Goal: Task Accomplishment & Management: Complete application form

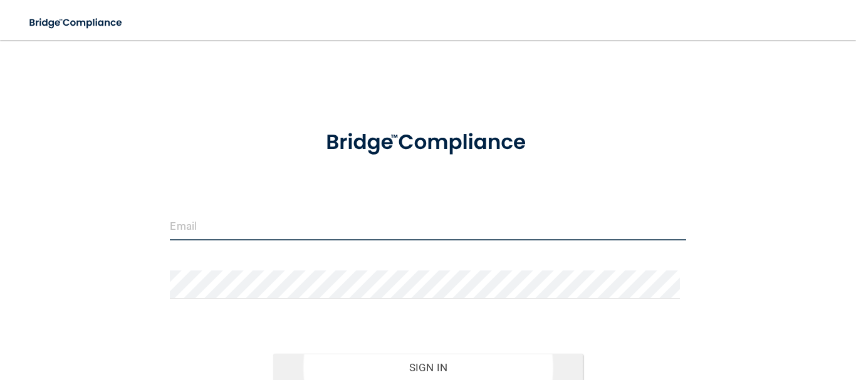
type input "[EMAIL_ADDRESS][DOMAIN_NAME]"
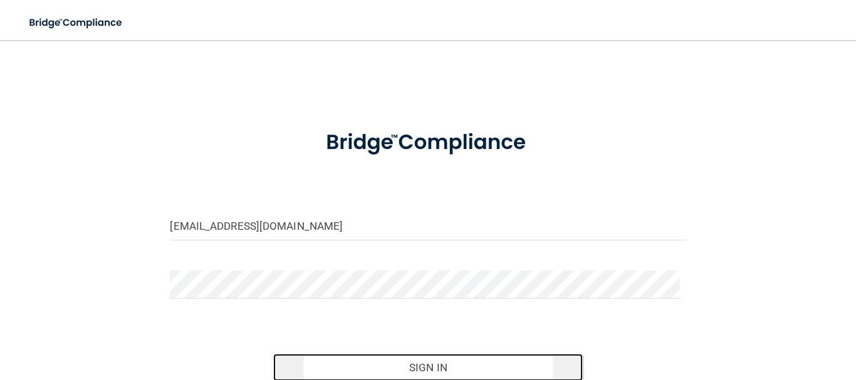
click at [408, 354] on button "Sign In" at bounding box center [427, 368] width 309 height 28
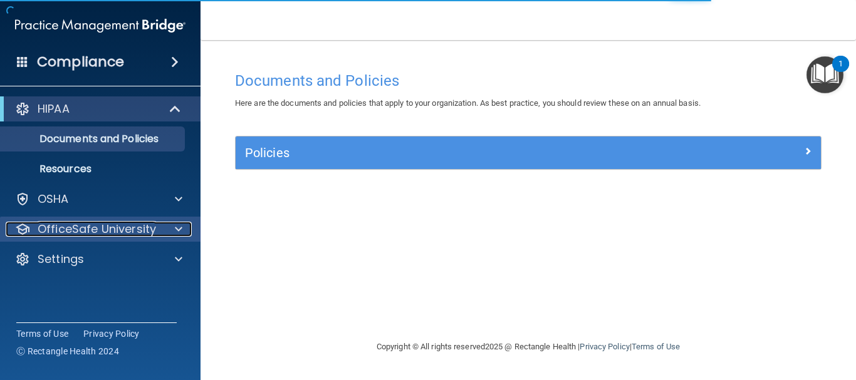
click at [155, 234] on div "OfficeSafe University" at bounding box center [83, 229] width 155 height 15
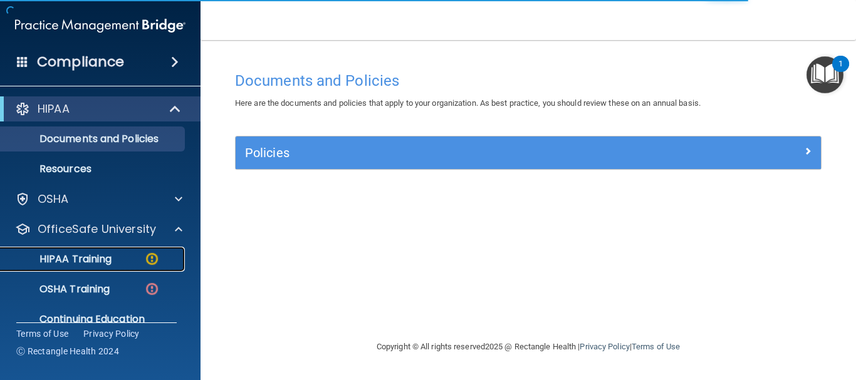
click at [119, 260] on div "HIPAA Training" at bounding box center [93, 259] width 171 height 13
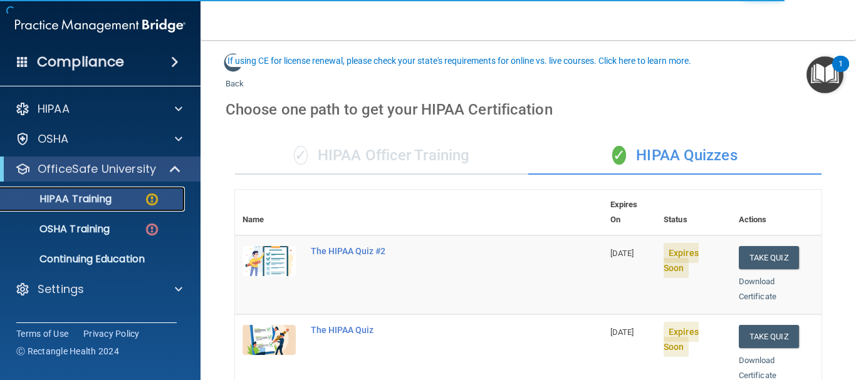
scroll to position [67, 0]
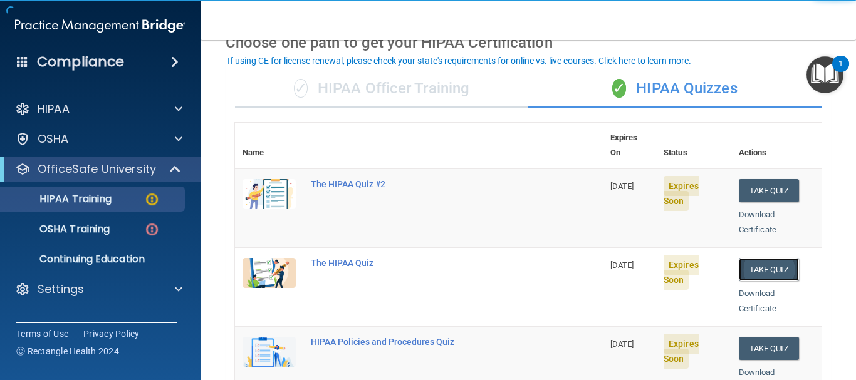
click at [751, 258] on button "Take Quiz" at bounding box center [768, 269] width 60 height 23
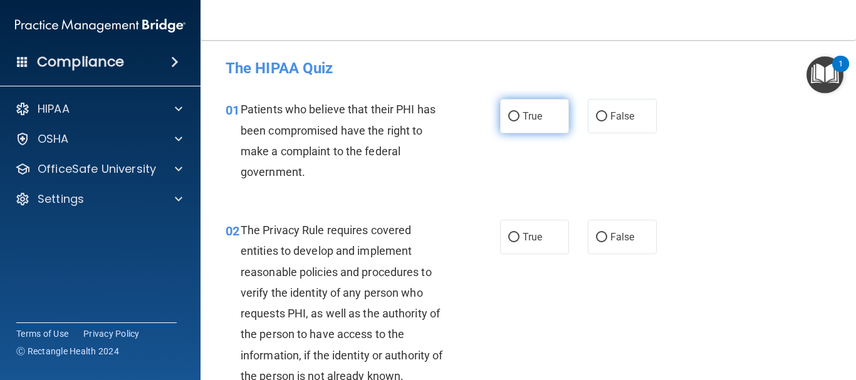
click at [515, 125] on label "True" at bounding box center [534, 116] width 69 height 34
click at [515, 122] on input "True" at bounding box center [513, 116] width 11 height 9
radio input "true"
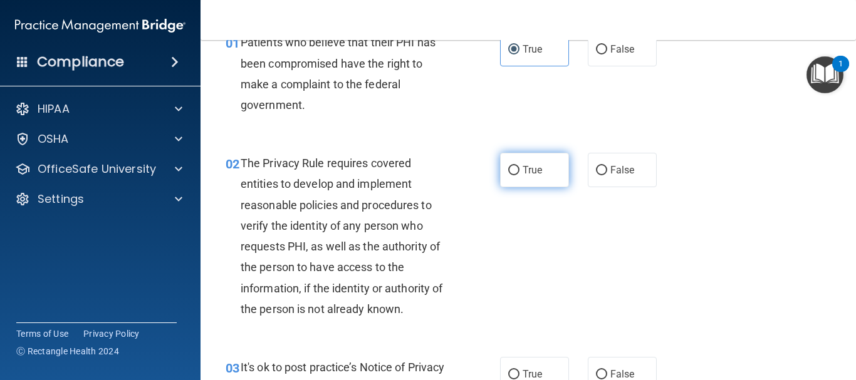
click at [515, 160] on label "True" at bounding box center [534, 170] width 69 height 34
click at [515, 166] on input "True" at bounding box center [513, 170] width 11 height 9
radio input "true"
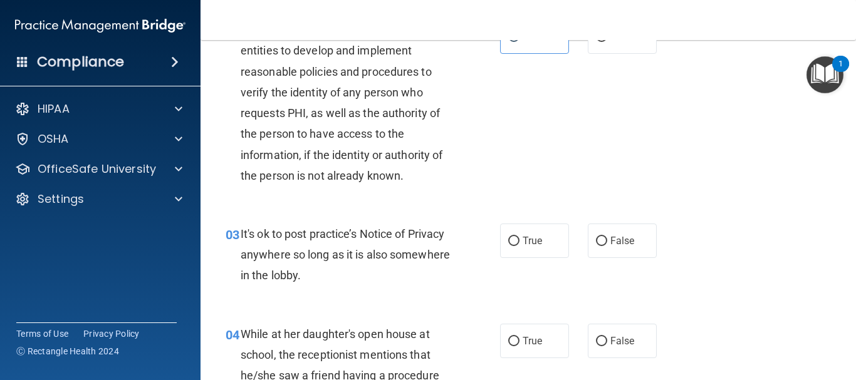
scroll to position [267, 0]
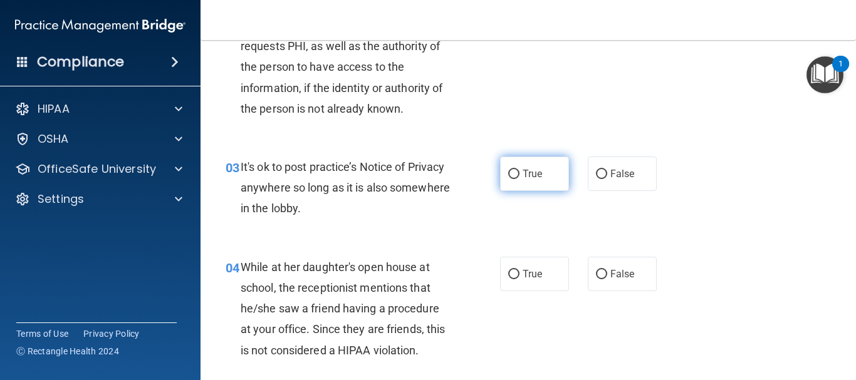
click at [525, 167] on label "True" at bounding box center [534, 174] width 69 height 34
click at [519, 170] on input "True" at bounding box center [513, 174] width 11 height 9
radio input "true"
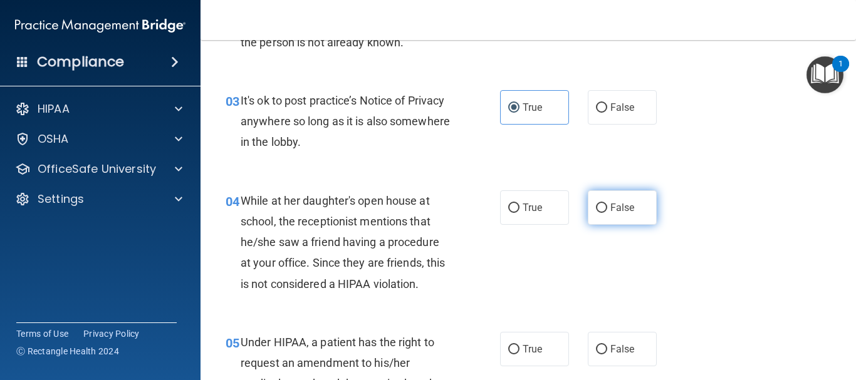
click at [626, 215] on label "False" at bounding box center [621, 207] width 69 height 34
click at [607, 213] on input "False" at bounding box center [601, 208] width 11 height 9
radio input "true"
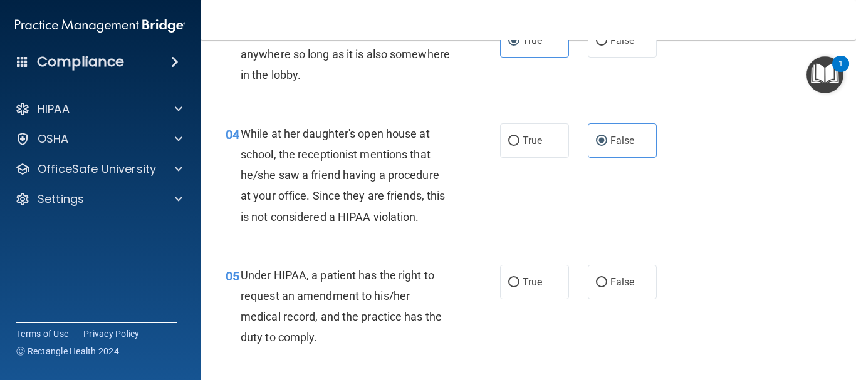
scroll to position [468, 0]
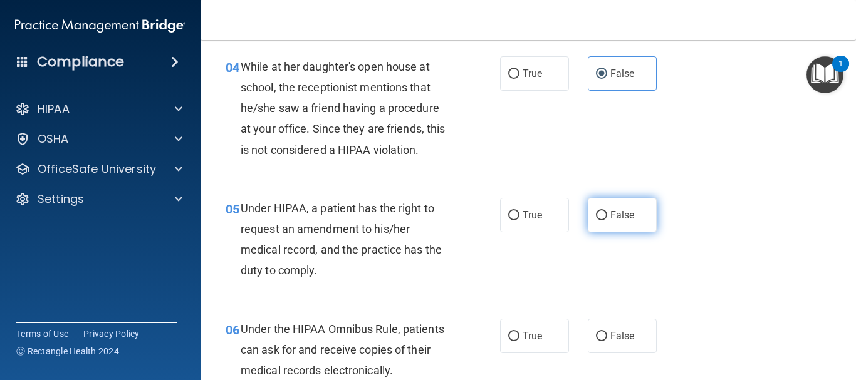
click at [648, 214] on label "False" at bounding box center [621, 215] width 69 height 34
click at [607, 214] on input "False" at bounding box center [601, 215] width 11 height 9
radio input "true"
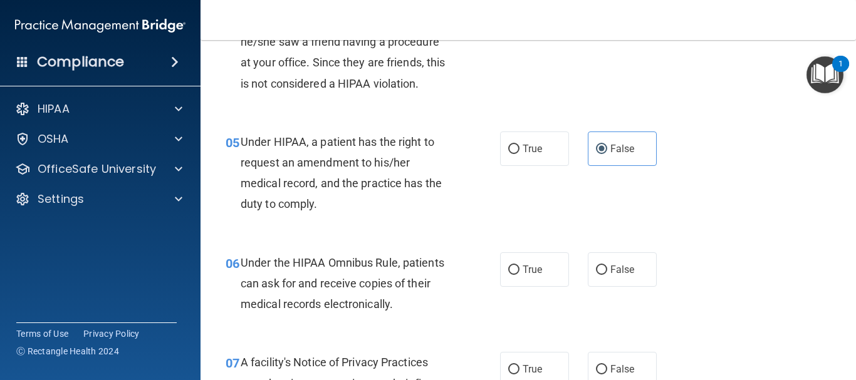
scroll to position [601, 0]
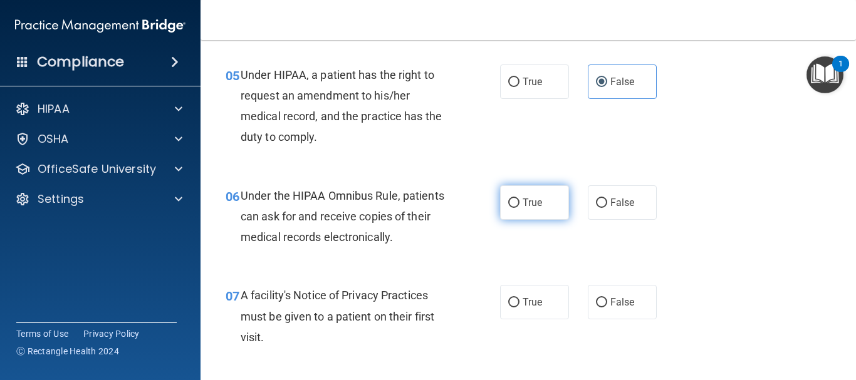
click at [530, 213] on label "True" at bounding box center [534, 202] width 69 height 34
click at [519, 208] on input "True" at bounding box center [513, 203] width 11 height 9
radio input "true"
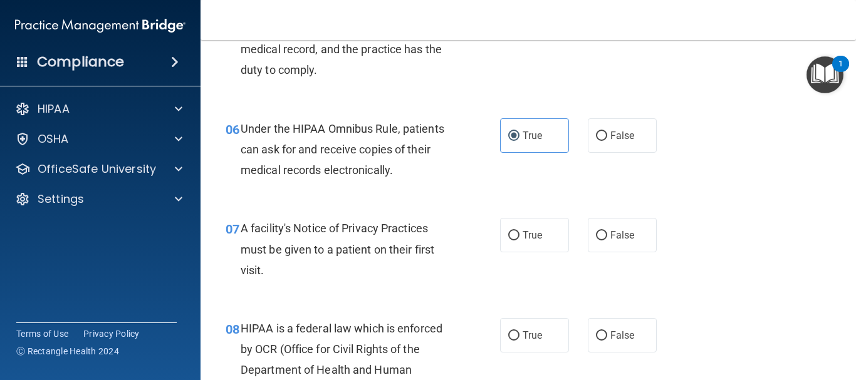
scroll to position [735, 0]
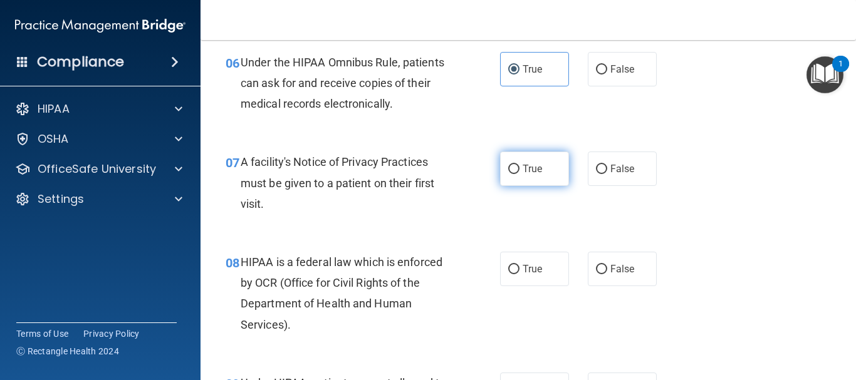
click at [522, 176] on label "True" at bounding box center [534, 169] width 69 height 34
click at [519, 174] on input "True" at bounding box center [513, 169] width 11 height 9
radio input "true"
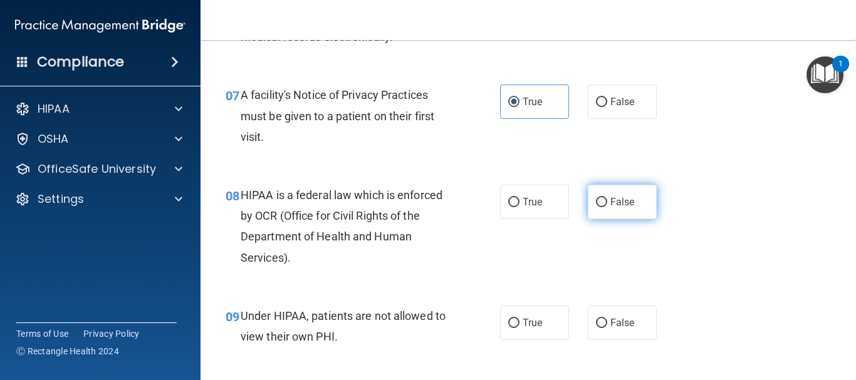
click at [626, 216] on label "False" at bounding box center [621, 202] width 69 height 34
click at [607, 207] on input "False" at bounding box center [601, 202] width 11 height 9
radio input "true"
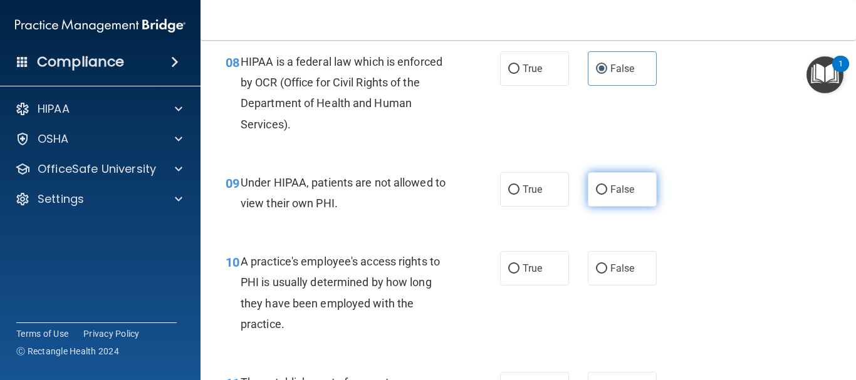
click at [611, 190] on span "False" at bounding box center [622, 190] width 24 height 12
click at [607, 190] on input "False" at bounding box center [601, 189] width 11 height 9
radio input "true"
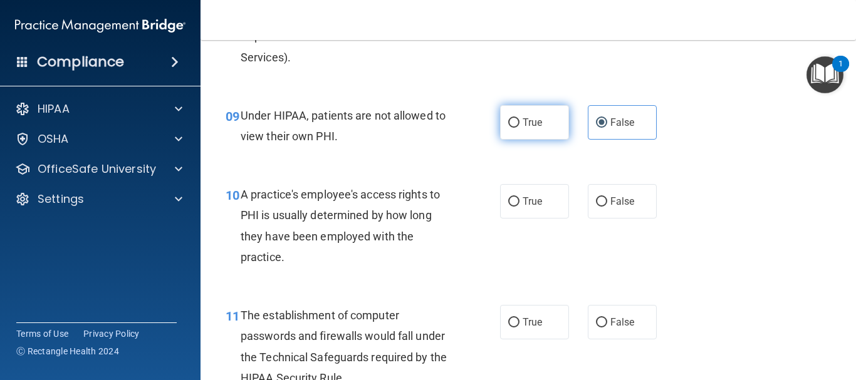
click at [510, 126] on input "True" at bounding box center [513, 122] width 11 height 9
radio input "true"
radio input "false"
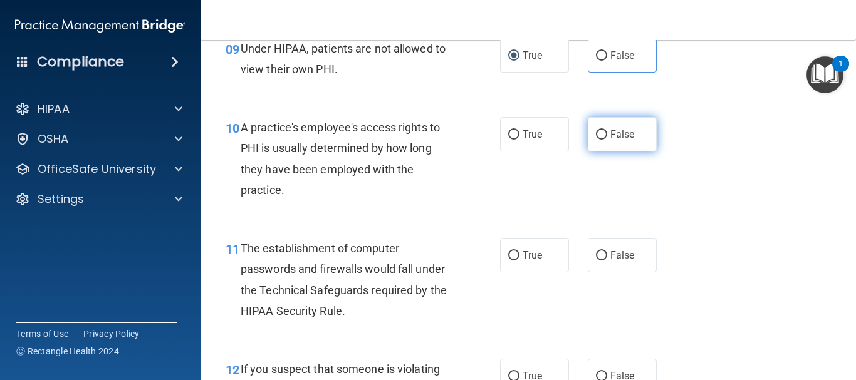
click at [624, 145] on label "False" at bounding box center [621, 134] width 69 height 34
click at [607, 140] on input "False" at bounding box center [601, 134] width 11 height 9
radio input "true"
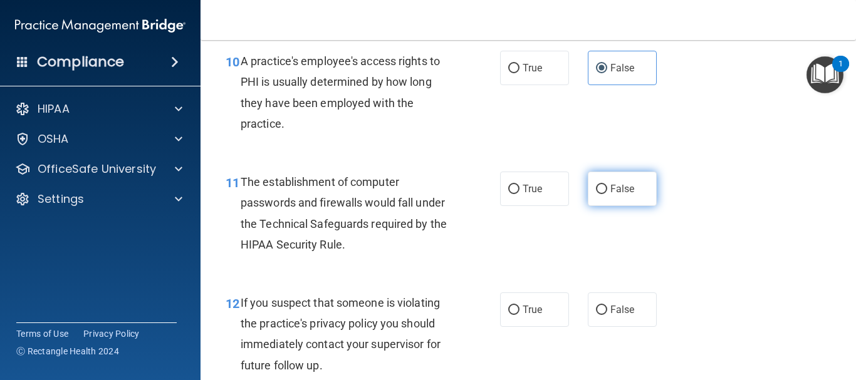
click at [616, 190] on span "False" at bounding box center [622, 189] width 24 height 12
click at [607, 190] on input "False" at bounding box center [601, 189] width 11 height 9
radio input "true"
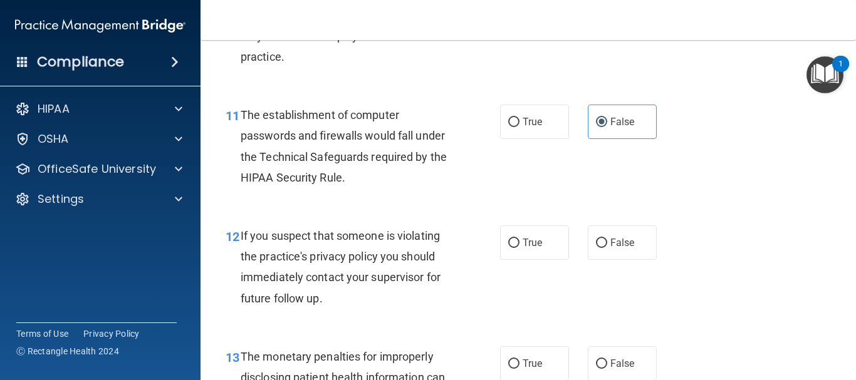
scroll to position [1270, 0]
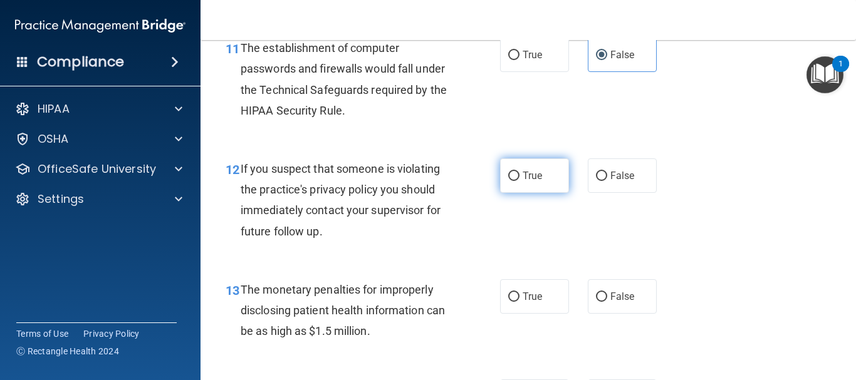
click at [537, 163] on label "True" at bounding box center [534, 175] width 69 height 34
click at [519, 172] on input "True" at bounding box center [513, 176] width 11 height 9
radio input "true"
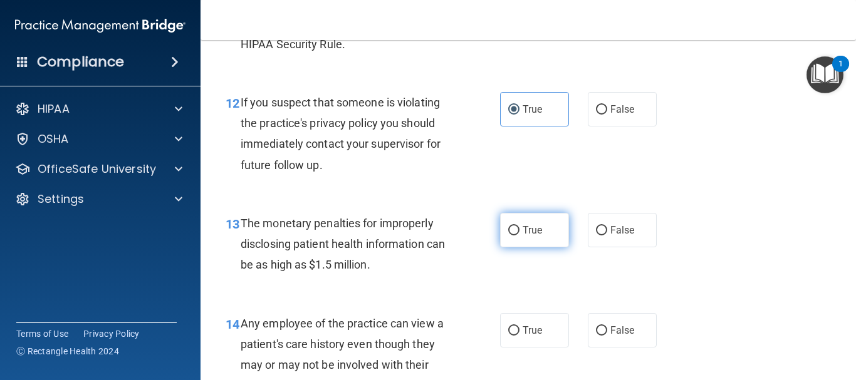
click at [528, 218] on label "True" at bounding box center [534, 230] width 69 height 34
click at [519, 226] on input "True" at bounding box center [513, 230] width 11 height 9
radio input "true"
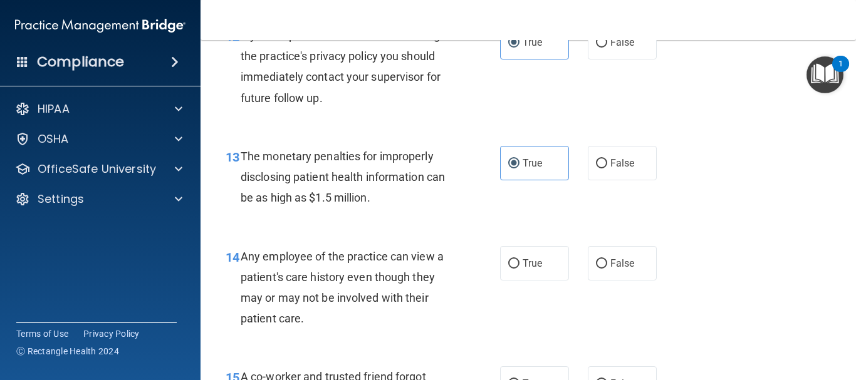
scroll to position [1470, 0]
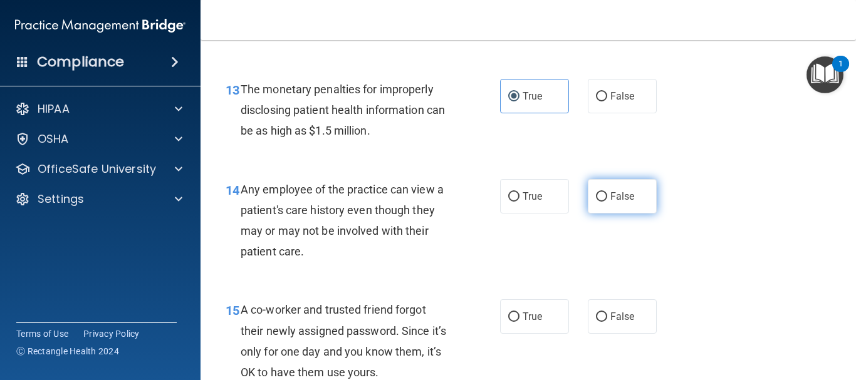
click at [620, 207] on label "False" at bounding box center [621, 196] width 69 height 34
click at [607, 202] on input "False" at bounding box center [601, 196] width 11 height 9
radio input "true"
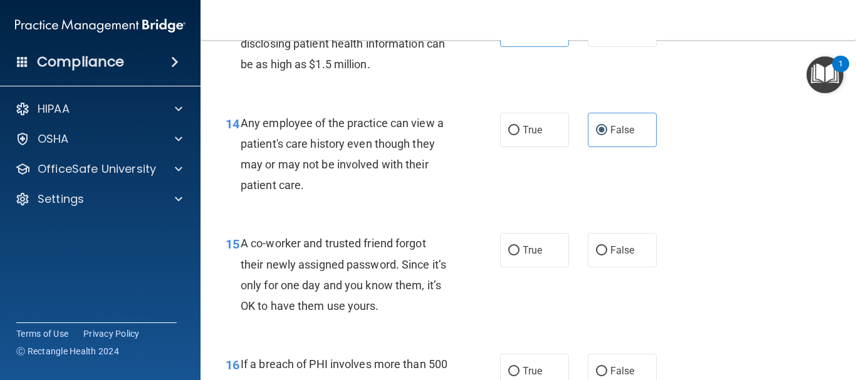
scroll to position [1603, 0]
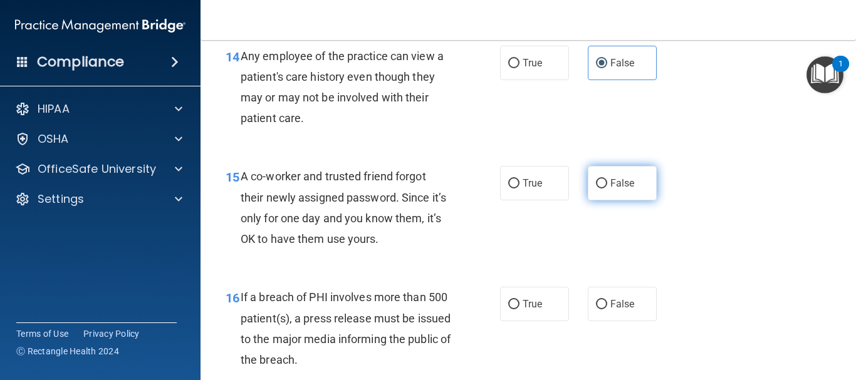
click at [596, 184] on input "False" at bounding box center [601, 183] width 11 height 9
radio input "true"
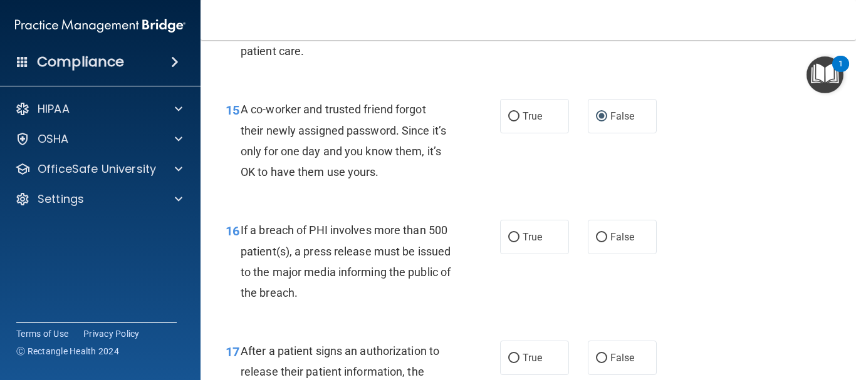
scroll to position [1737, 0]
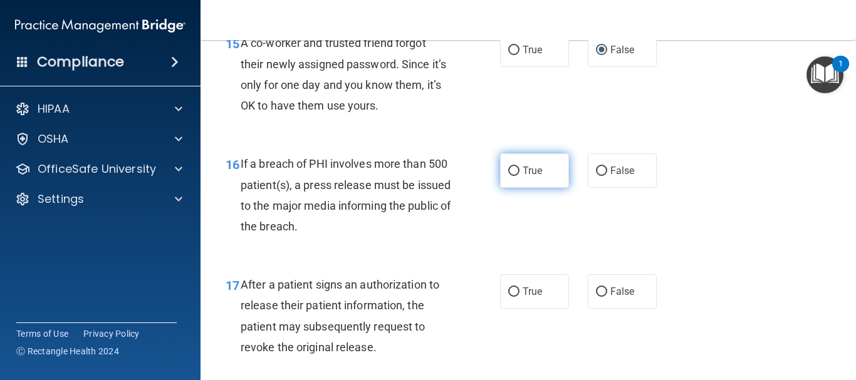
click at [546, 179] on label "True" at bounding box center [534, 170] width 69 height 34
click at [519, 176] on input "True" at bounding box center [513, 171] width 11 height 9
radio input "true"
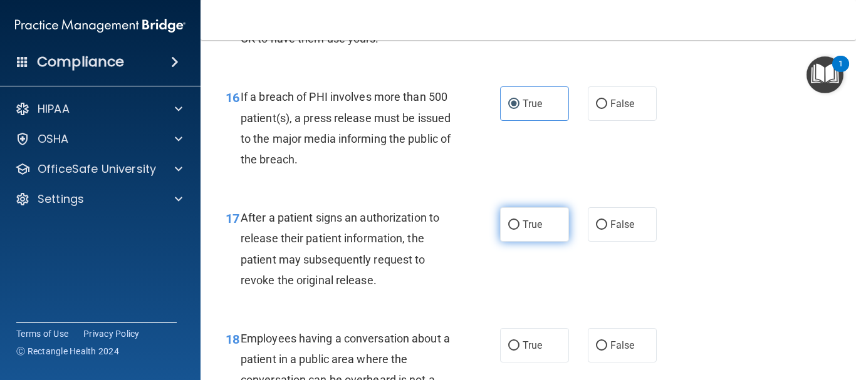
click at [519, 230] on label "True" at bounding box center [534, 224] width 69 height 34
click at [519, 230] on input "True" at bounding box center [513, 224] width 11 height 9
radio input "true"
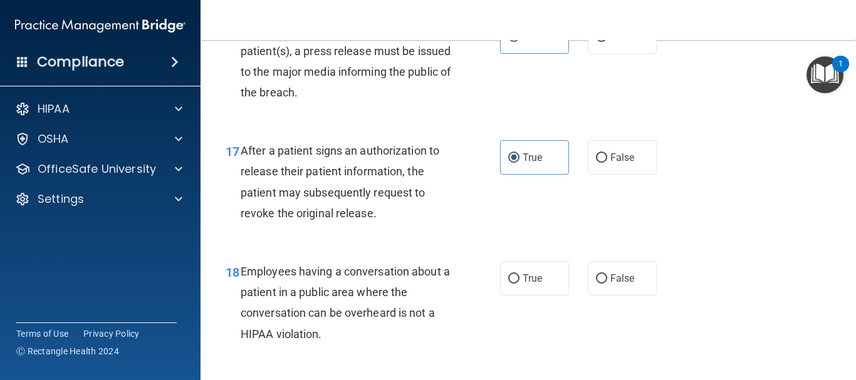
scroll to position [1937, 0]
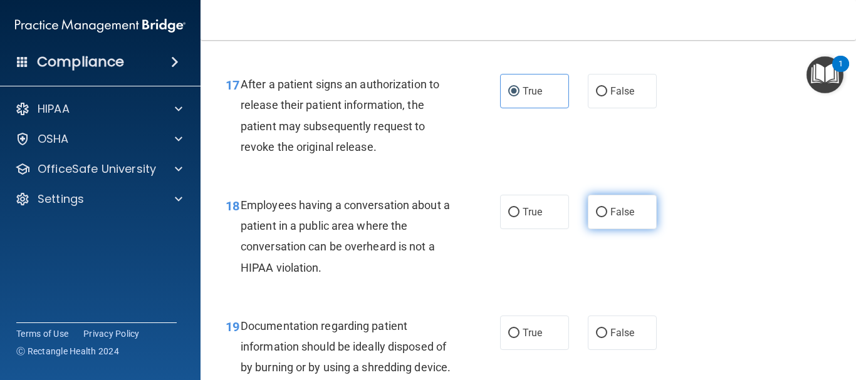
click at [613, 217] on span "False" at bounding box center [622, 212] width 24 height 12
click at [607, 217] on input "False" at bounding box center [601, 212] width 11 height 9
radio input "true"
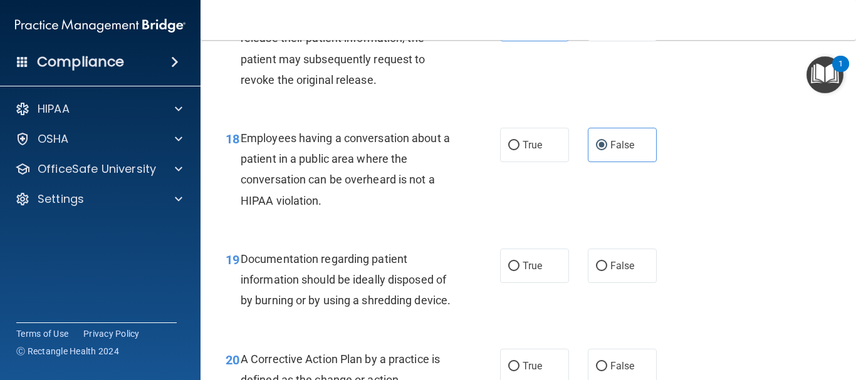
scroll to position [2071, 0]
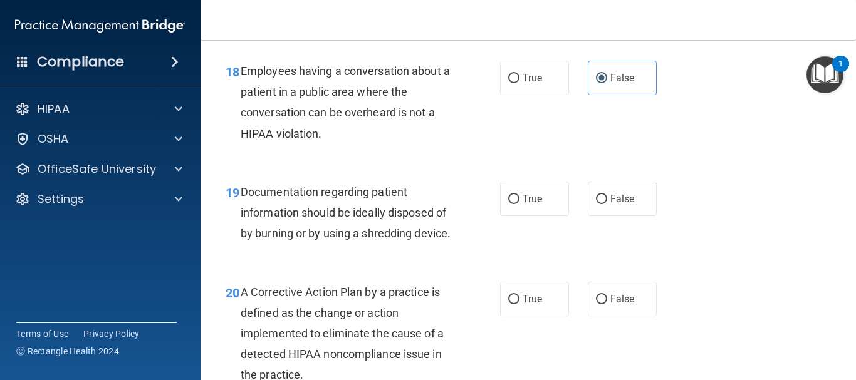
click at [576, 204] on div "True False" at bounding box center [582, 199] width 165 height 34
click at [546, 201] on label "True" at bounding box center [534, 199] width 69 height 34
click at [519, 201] on input "True" at bounding box center [513, 199] width 11 height 9
radio input "true"
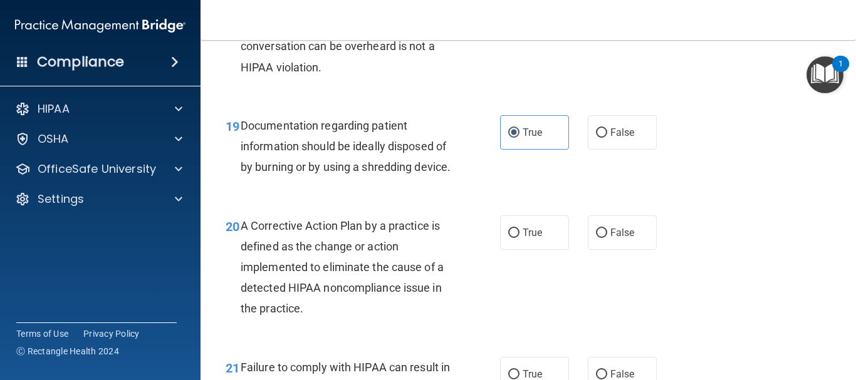
scroll to position [2205, 0]
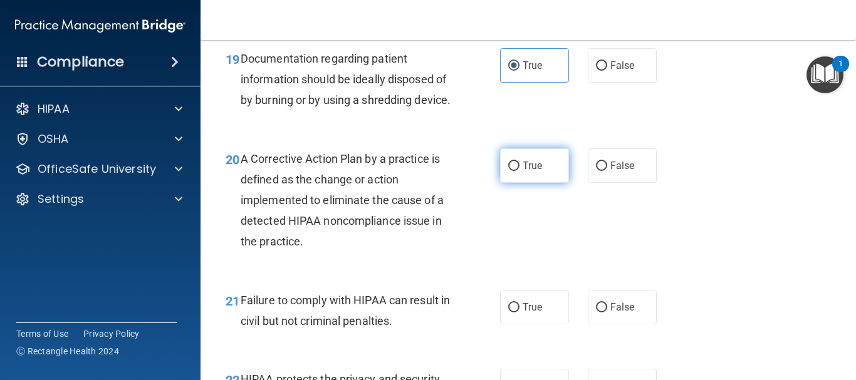
click at [537, 175] on label "True" at bounding box center [534, 165] width 69 height 34
click at [519, 171] on input "True" at bounding box center [513, 166] width 11 height 9
radio input "true"
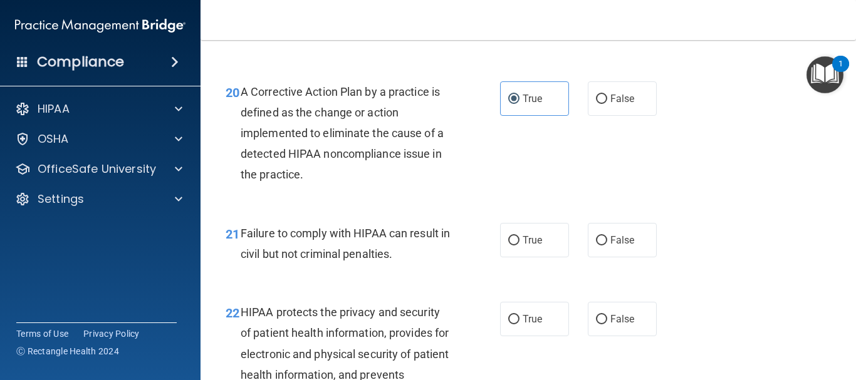
scroll to position [2338, 0]
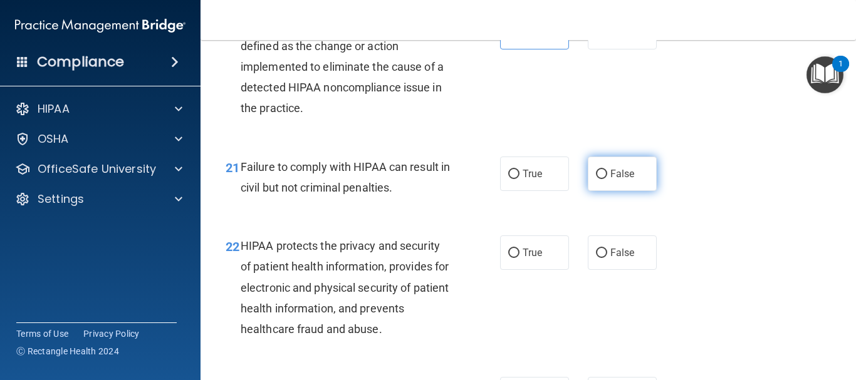
click at [639, 179] on label "False" at bounding box center [621, 174] width 69 height 34
click at [607, 179] on input "False" at bounding box center [601, 174] width 11 height 9
radio input "true"
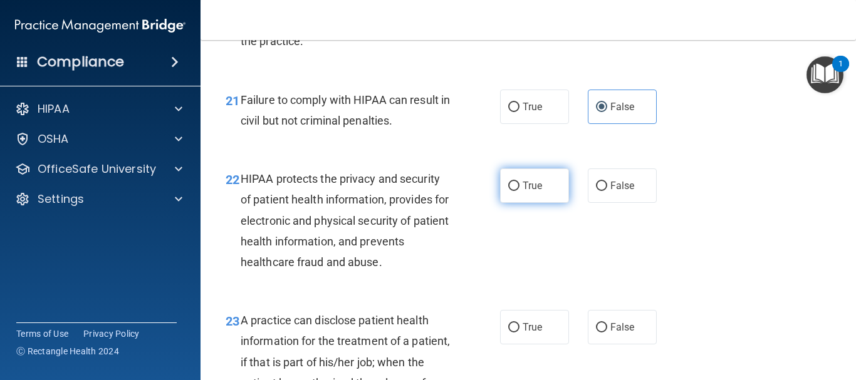
click at [542, 200] on label "True" at bounding box center [534, 185] width 69 height 34
click at [519, 191] on input "True" at bounding box center [513, 186] width 11 height 9
radio input "true"
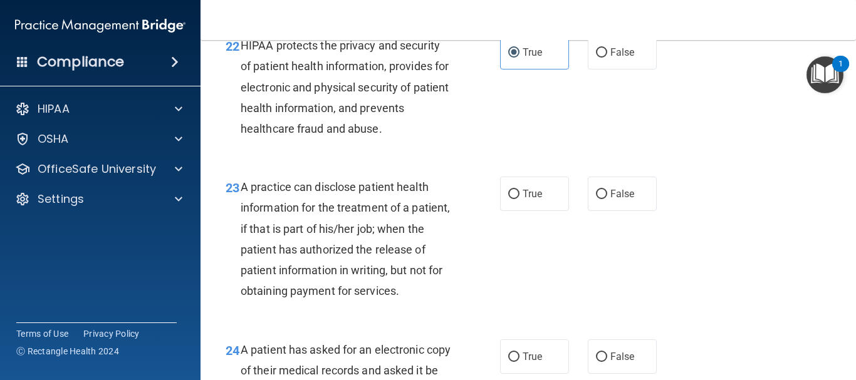
scroll to position [2605, 0]
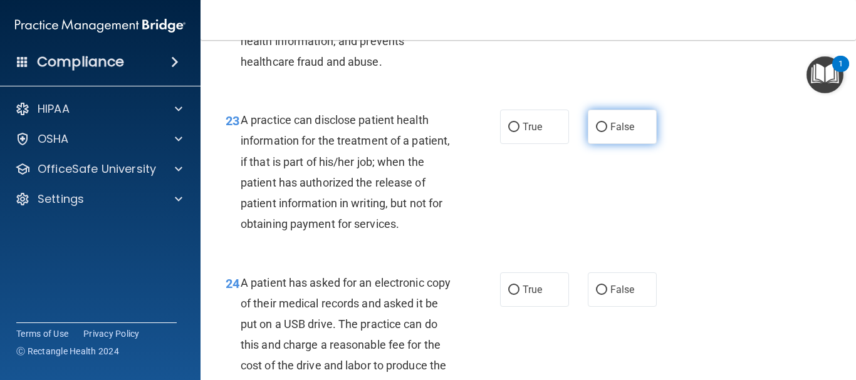
click at [611, 133] on span "False" at bounding box center [622, 127] width 24 height 12
click at [607, 132] on input "False" at bounding box center [601, 127] width 11 height 9
radio input "true"
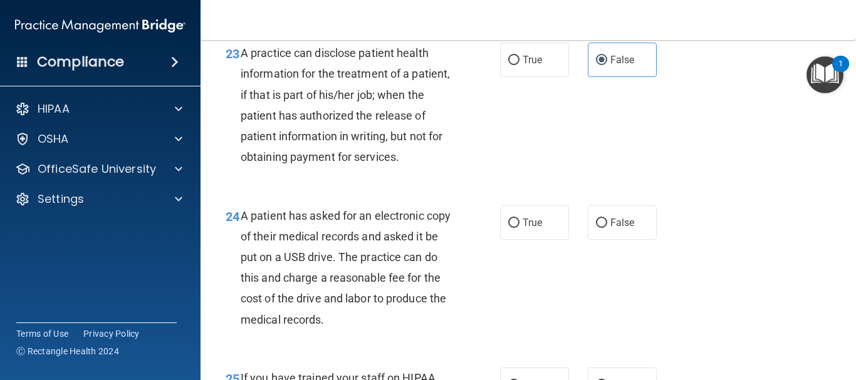
scroll to position [2739, 0]
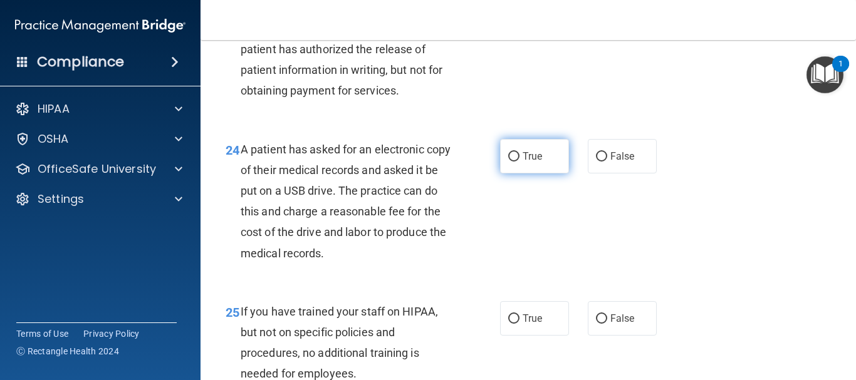
click at [525, 162] on span "True" at bounding box center [531, 156] width 19 height 12
click at [519, 162] on input "True" at bounding box center [513, 156] width 11 height 9
radio input "true"
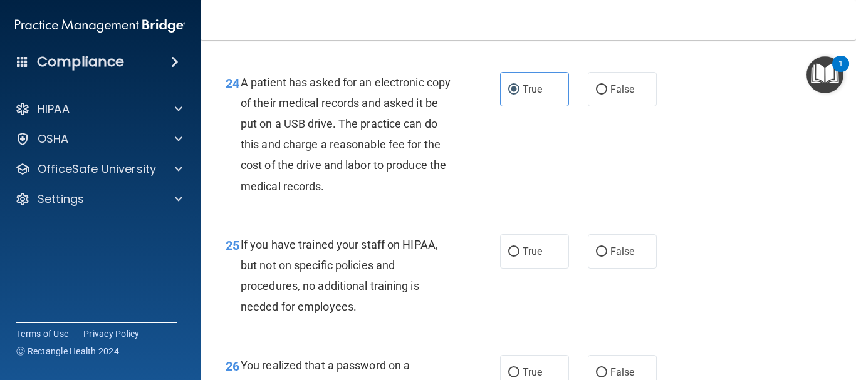
scroll to position [2873, 0]
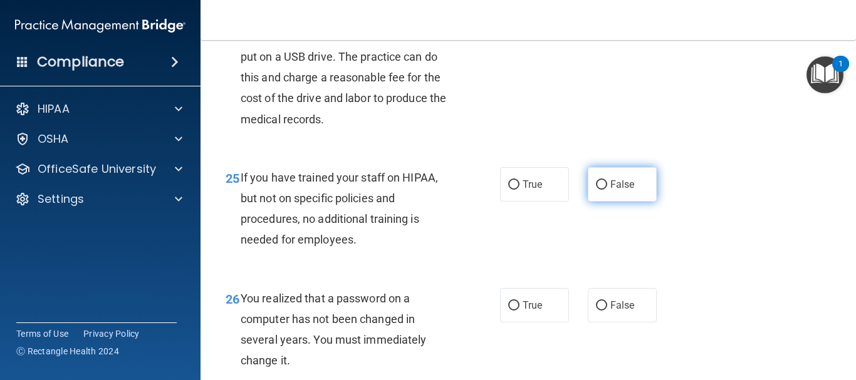
click at [628, 202] on label "False" at bounding box center [621, 184] width 69 height 34
click at [607, 190] on input "False" at bounding box center [601, 184] width 11 height 9
radio input "true"
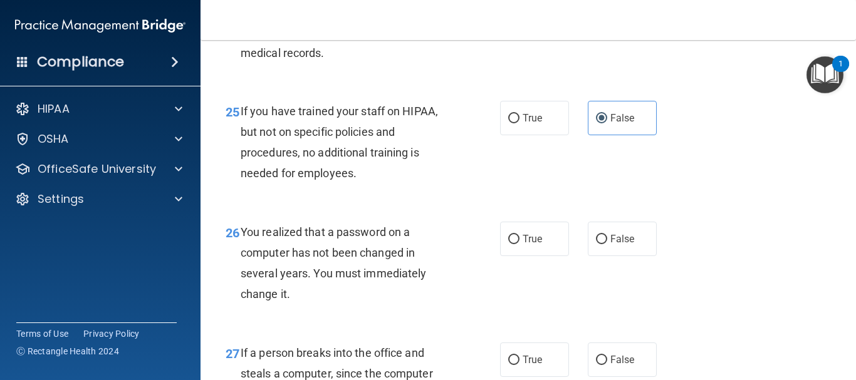
scroll to position [3006, 0]
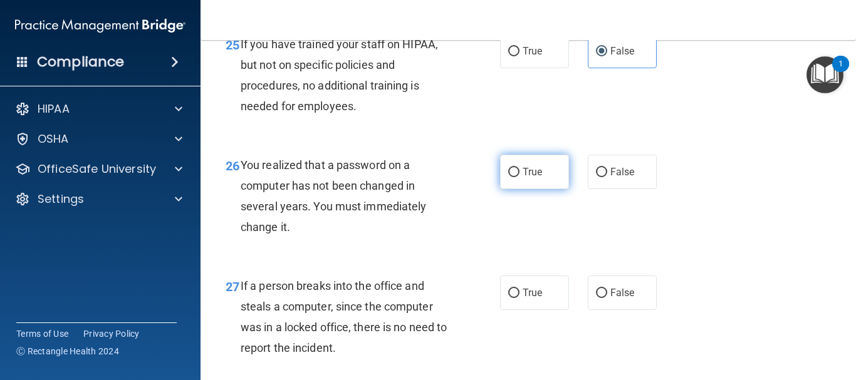
click at [544, 189] on label "True" at bounding box center [534, 172] width 69 height 34
click at [519, 177] on input "True" at bounding box center [513, 172] width 11 height 9
radio input "true"
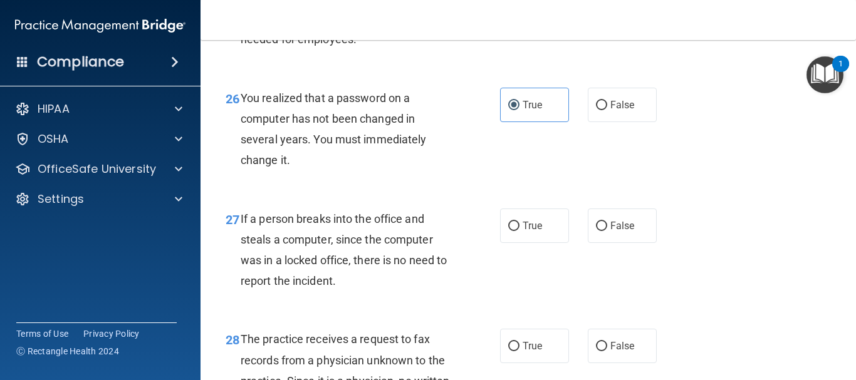
scroll to position [3140, 0]
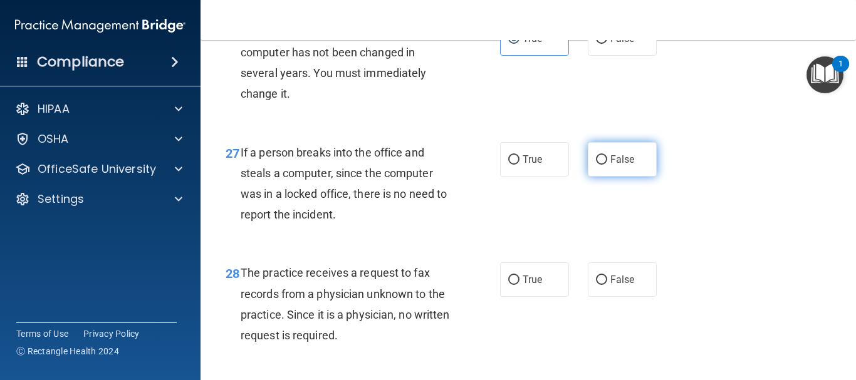
click at [602, 177] on label "False" at bounding box center [621, 159] width 69 height 34
click at [602, 165] on input "False" at bounding box center [601, 159] width 11 height 9
radio input "true"
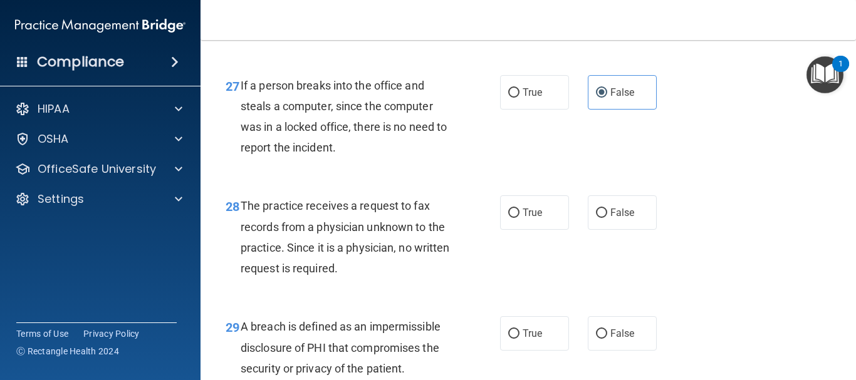
scroll to position [3274, 0]
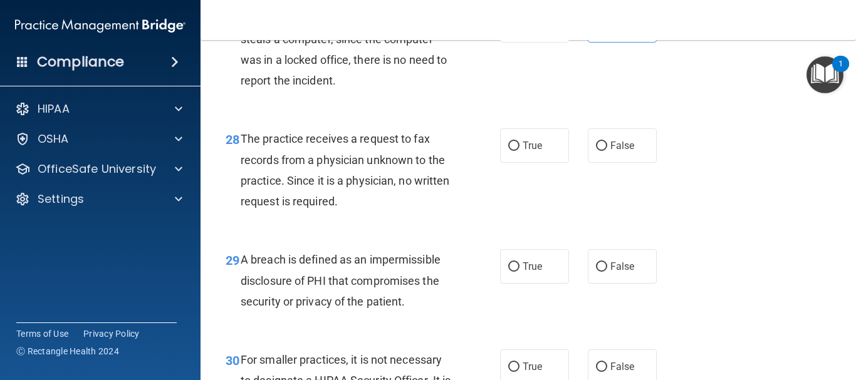
click at [564, 163] on div "True False" at bounding box center [582, 145] width 165 height 34
click at [550, 163] on label "True" at bounding box center [534, 145] width 69 height 34
click at [519, 151] on input "True" at bounding box center [513, 146] width 11 height 9
radio input "true"
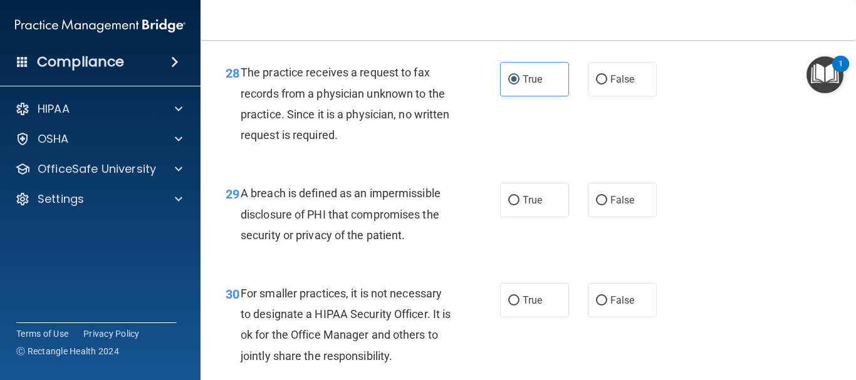
scroll to position [3407, 0]
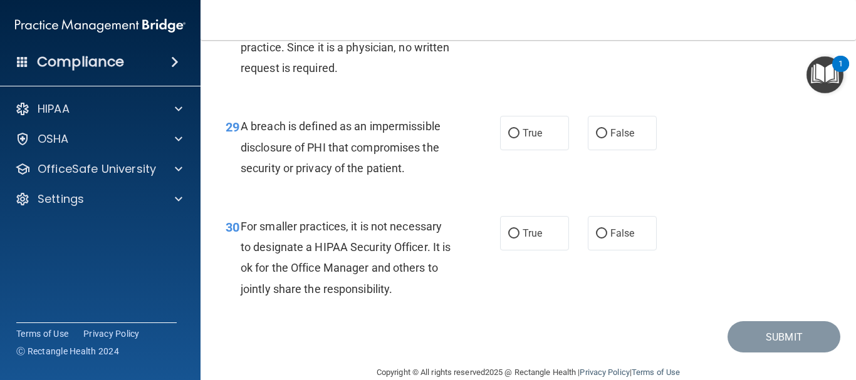
click at [545, 200] on div "29 A breach is defined as an impermissible disclosure of PHI that compromises t…" at bounding box center [528, 150] width 624 height 100
click at [523, 150] on label "True" at bounding box center [534, 133] width 69 height 34
click at [519, 138] on input "True" at bounding box center [513, 133] width 11 height 9
radio input "true"
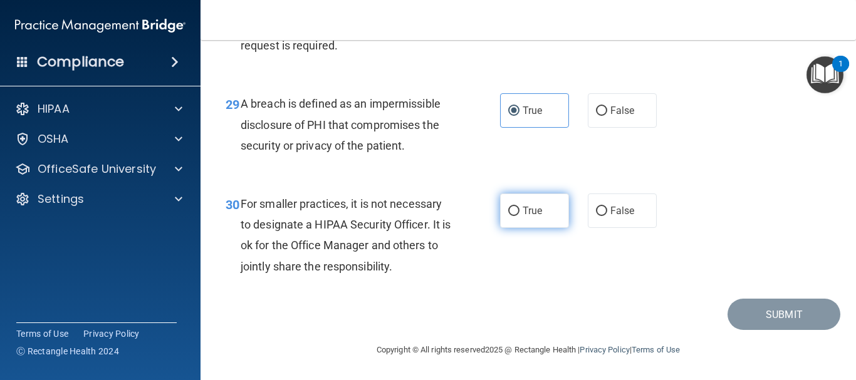
click at [515, 214] on label "True" at bounding box center [534, 211] width 69 height 34
click at [515, 214] on input "True" at bounding box center [513, 211] width 11 height 9
radio input "true"
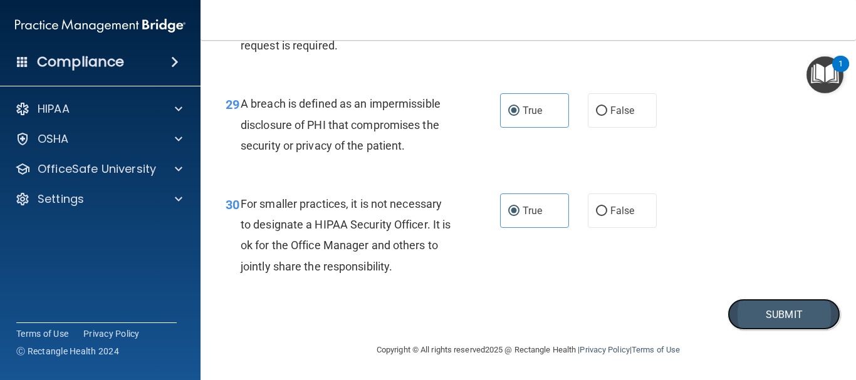
click at [741, 316] on button "Submit" at bounding box center [783, 315] width 113 height 32
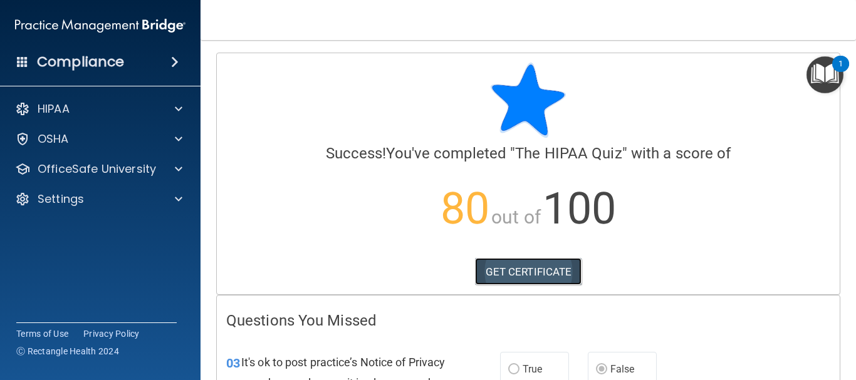
click at [527, 277] on link "GET CERTIFICATE" at bounding box center [528, 272] width 107 height 28
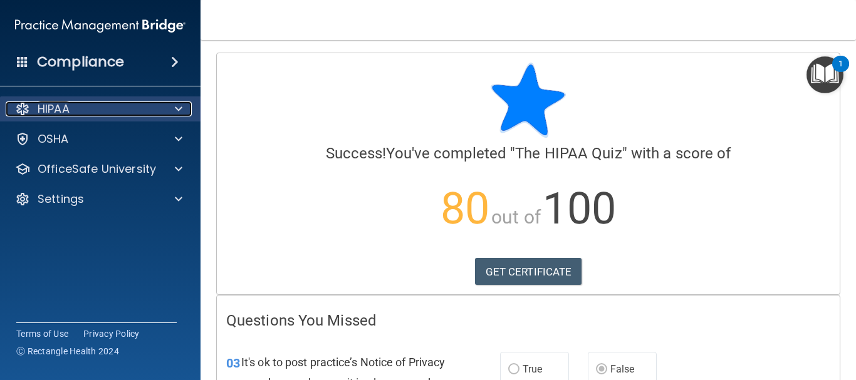
click at [91, 104] on div "HIPAA" at bounding box center [83, 108] width 155 height 15
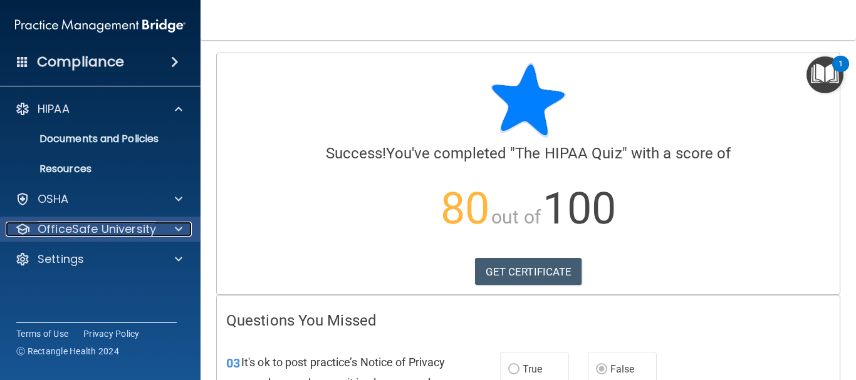
click at [106, 222] on p "OfficeSafe University" at bounding box center [97, 229] width 118 height 15
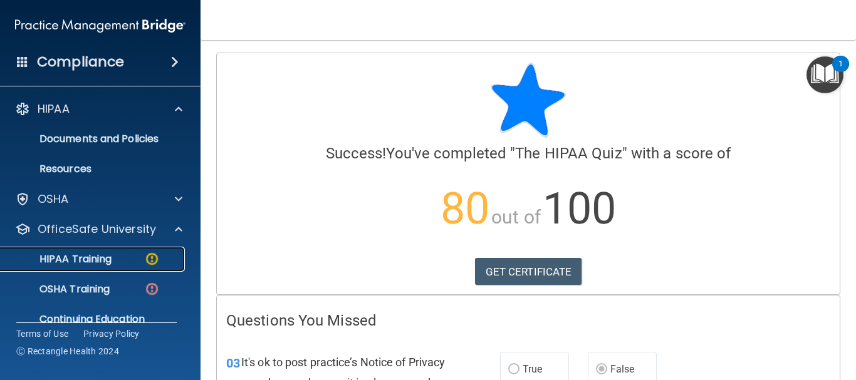
click at [96, 253] on p "HIPAA Training" at bounding box center [59, 259] width 103 height 13
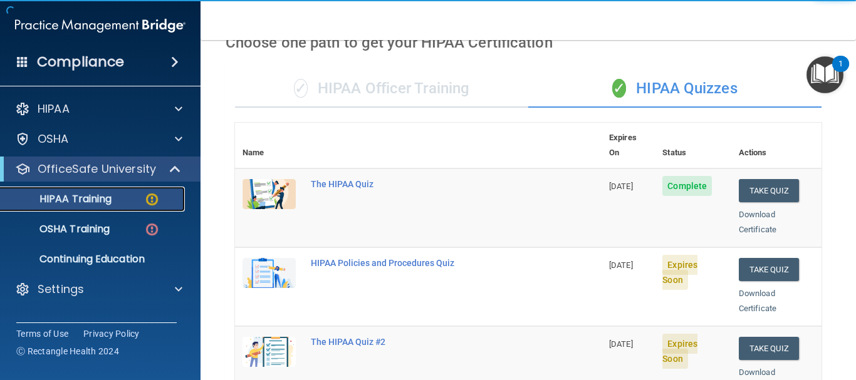
scroll to position [133, 0]
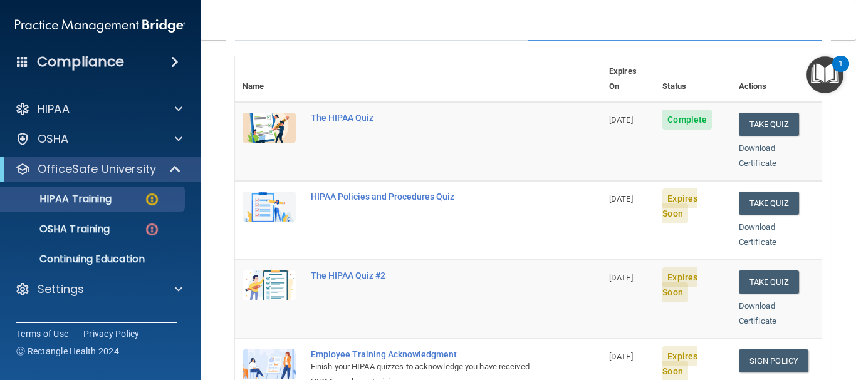
click at [378, 266] on td "The HIPAA Quiz #2" at bounding box center [452, 299] width 298 height 79
click at [365, 271] on div "The HIPAA Quiz #2" at bounding box center [425, 276] width 228 height 10
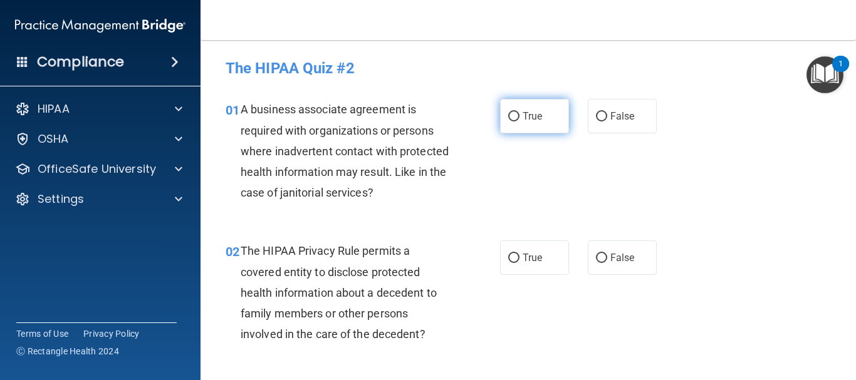
click at [536, 111] on span "True" at bounding box center [531, 116] width 19 height 12
click at [519, 112] on input "True" at bounding box center [513, 116] width 11 height 9
radio input "true"
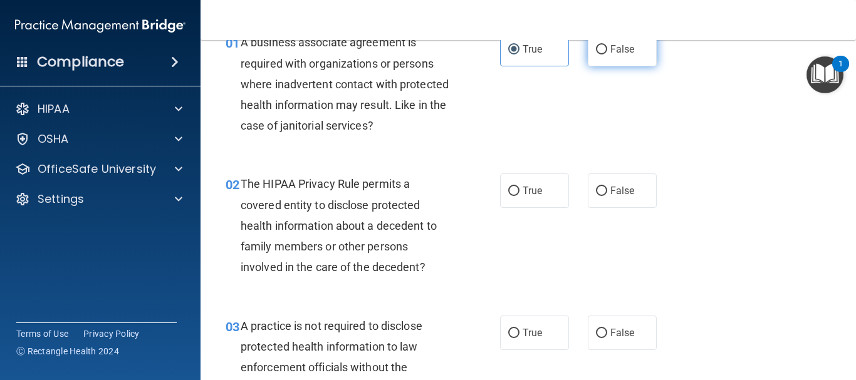
click at [612, 51] on span "False" at bounding box center [622, 49] width 24 height 12
click at [607, 51] on input "False" at bounding box center [601, 49] width 11 height 9
radio input "true"
radio input "false"
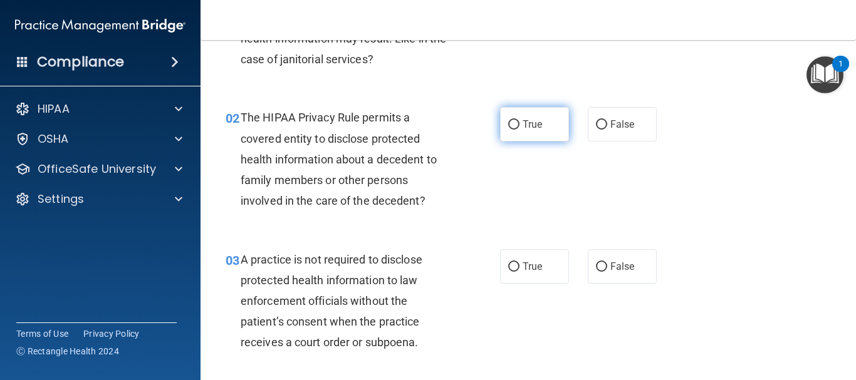
click at [524, 116] on label "True" at bounding box center [534, 124] width 69 height 34
click at [519, 120] on input "True" at bounding box center [513, 124] width 11 height 9
radio input "true"
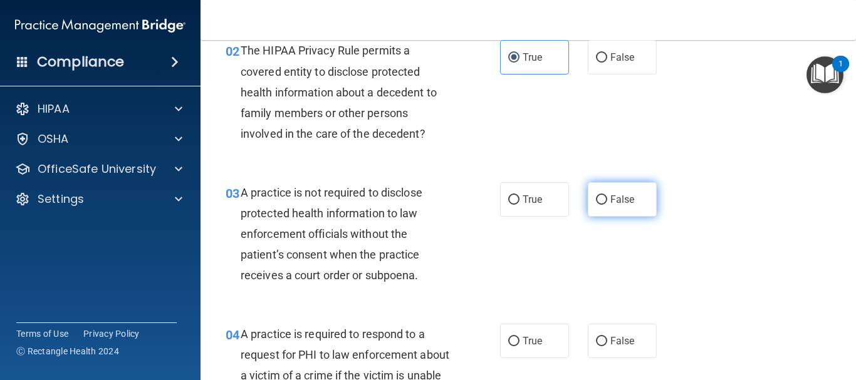
click at [611, 203] on span "False" at bounding box center [622, 200] width 24 height 12
click at [607, 203] on input "False" at bounding box center [601, 199] width 11 height 9
radio input "true"
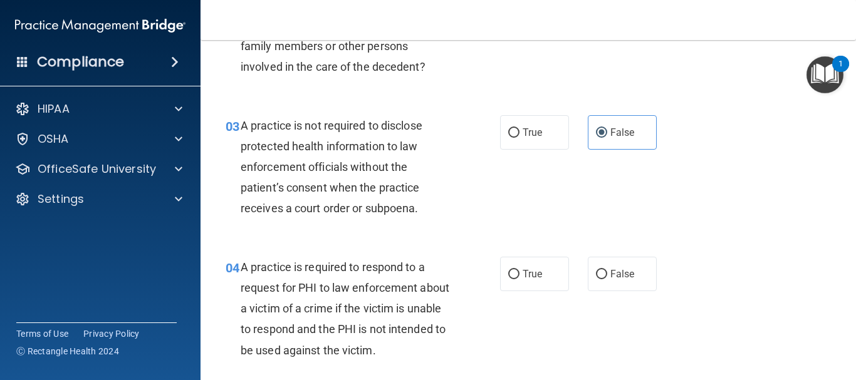
scroll to position [334, 0]
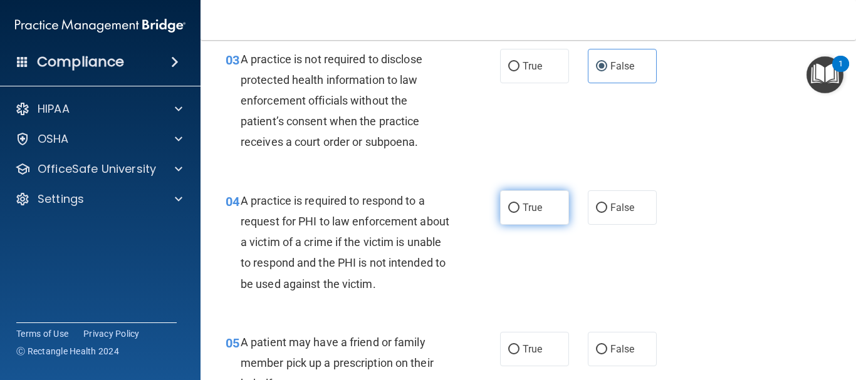
click at [527, 195] on label "True" at bounding box center [534, 207] width 69 height 34
click at [519, 204] on input "True" at bounding box center [513, 208] width 11 height 9
radio input "true"
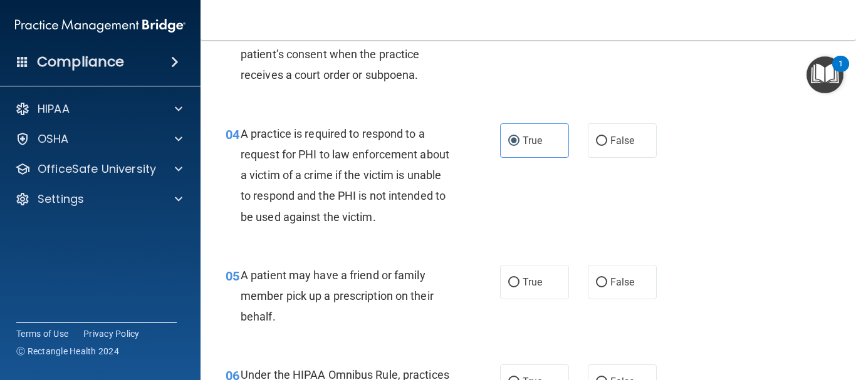
scroll to position [468, 0]
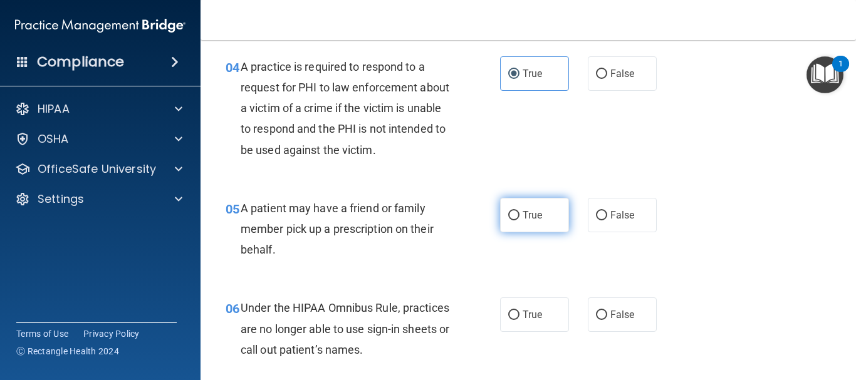
click at [532, 219] on span "True" at bounding box center [531, 215] width 19 height 12
click at [519, 219] on input "True" at bounding box center [513, 215] width 11 height 9
radio input "true"
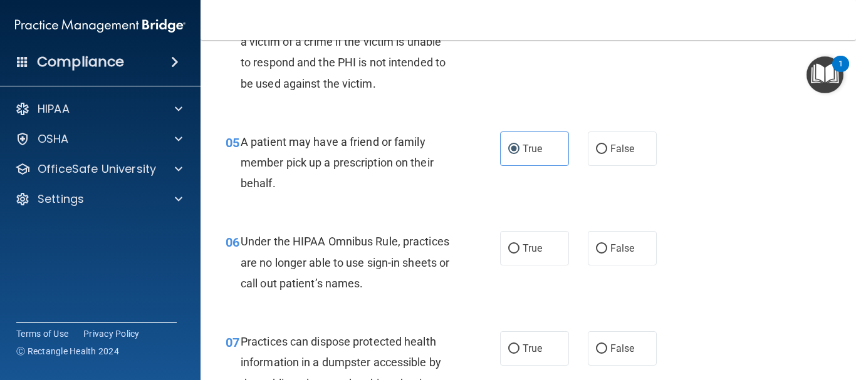
scroll to position [601, 0]
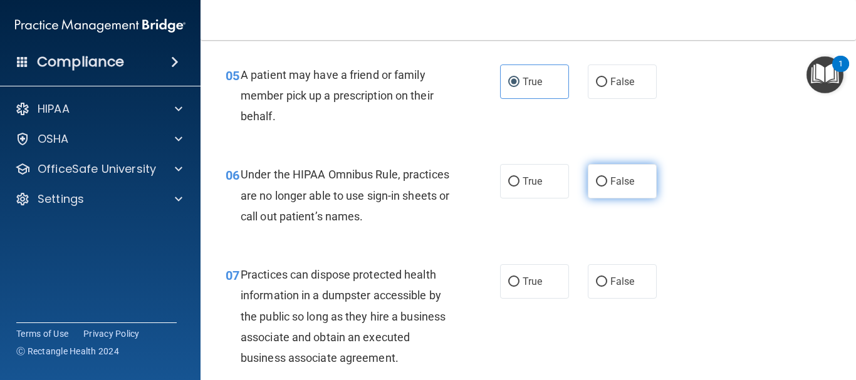
click at [602, 192] on label "False" at bounding box center [621, 181] width 69 height 34
click at [602, 187] on input "False" at bounding box center [601, 181] width 11 height 9
radio input "true"
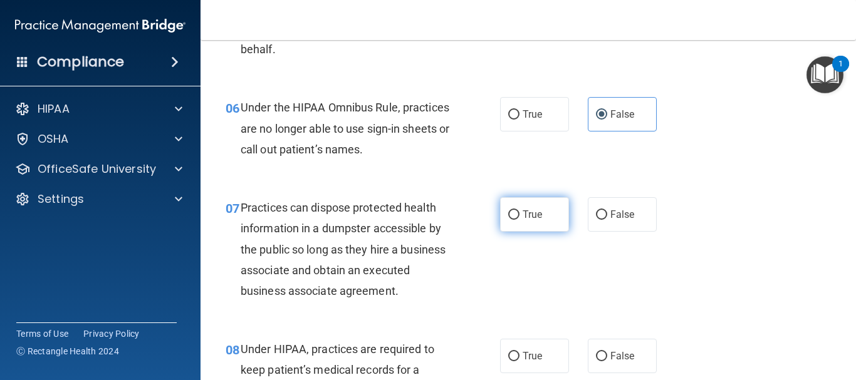
click at [542, 219] on label "True" at bounding box center [534, 214] width 69 height 34
click at [519, 219] on input "True" at bounding box center [513, 214] width 11 height 9
radio input "true"
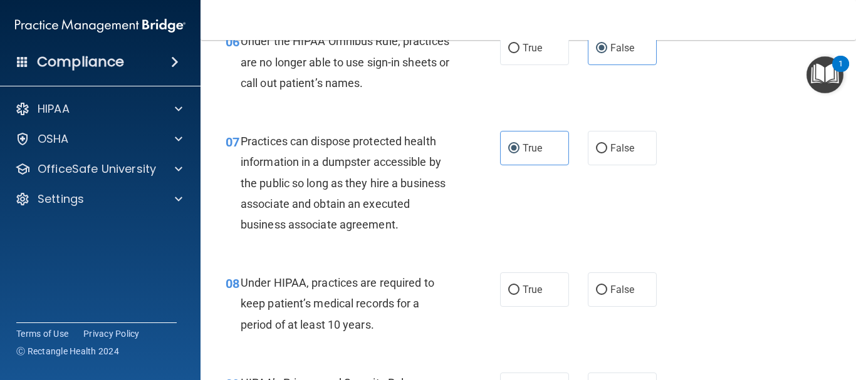
scroll to position [802, 0]
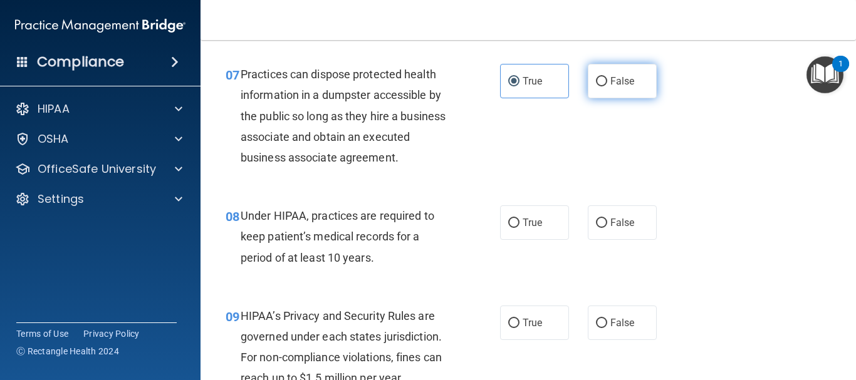
click at [638, 80] on label "False" at bounding box center [621, 81] width 69 height 34
click at [607, 80] on input "False" at bounding box center [601, 81] width 11 height 9
radio input "true"
radio input "false"
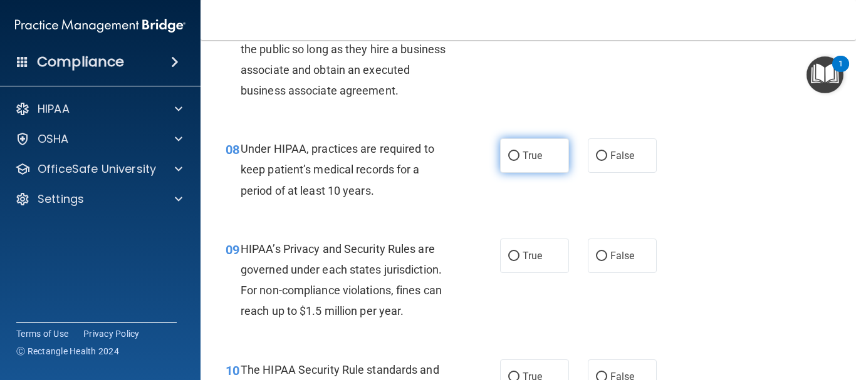
click at [527, 157] on span "True" at bounding box center [531, 156] width 19 height 12
click at [519, 157] on input "True" at bounding box center [513, 156] width 11 height 9
radio input "true"
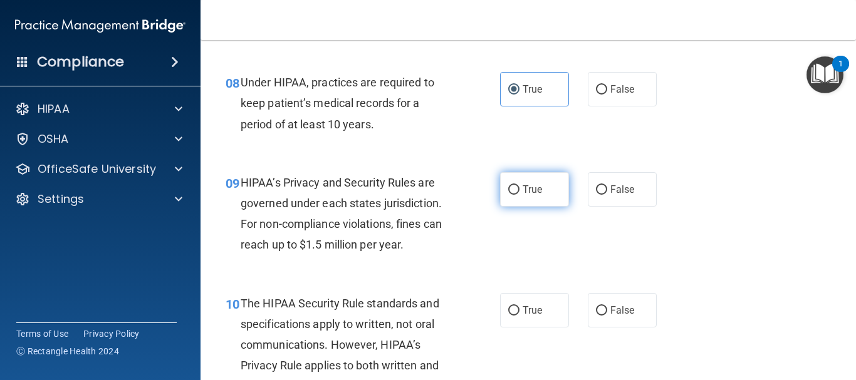
click at [502, 180] on label "True" at bounding box center [534, 189] width 69 height 34
click at [508, 185] on input "True" at bounding box center [513, 189] width 11 height 9
radio input "true"
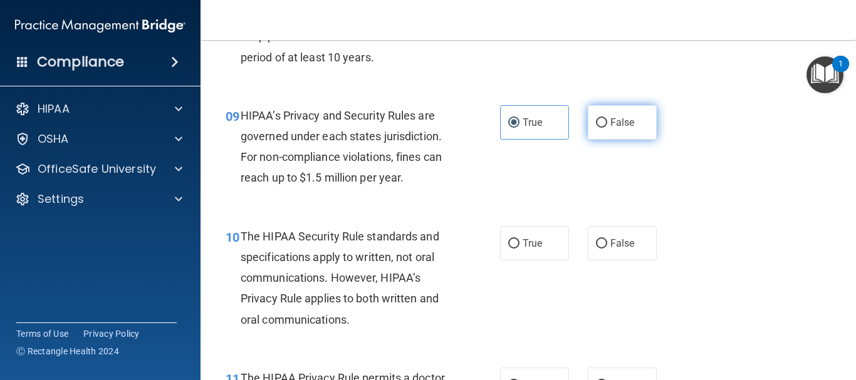
click at [599, 127] on input "False" at bounding box center [601, 122] width 11 height 9
radio input "true"
radio input "false"
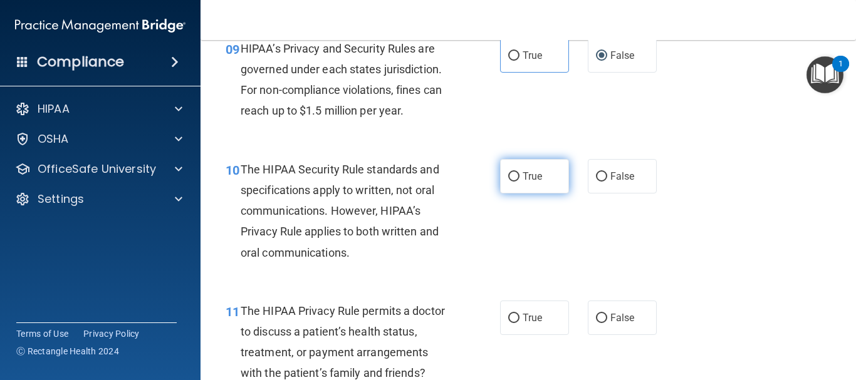
click at [534, 173] on span "True" at bounding box center [531, 176] width 19 height 12
click at [519, 173] on input "True" at bounding box center [513, 176] width 11 height 9
radio input "true"
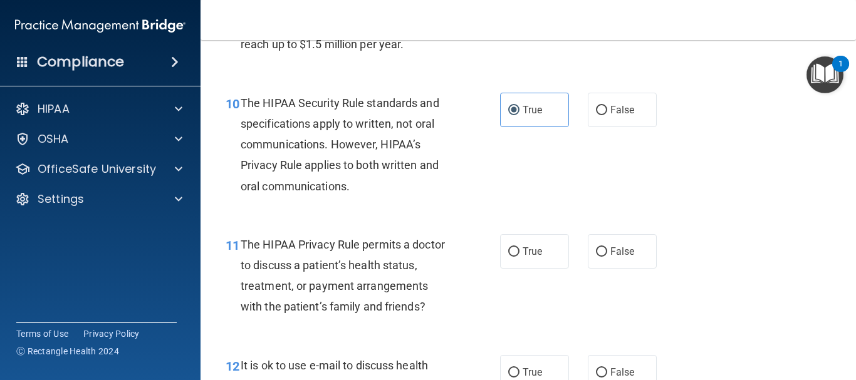
scroll to position [1203, 0]
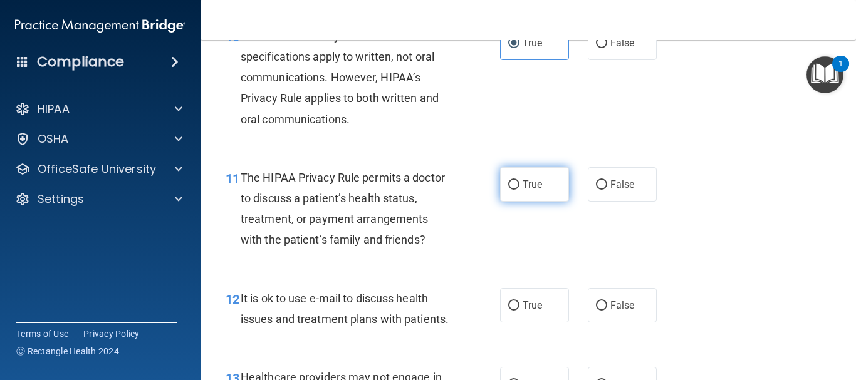
click at [560, 180] on label "True" at bounding box center [534, 184] width 69 height 34
click at [519, 180] on input "True" at bounding box center [513, 184] width 11 height 9
radio input "true"
click at [558, 187] on label "True" at bounding box center [534, 184] width 69 height 34
click at [519, 187] on input "True" at bounding box center [513, 184] width 11 height 9
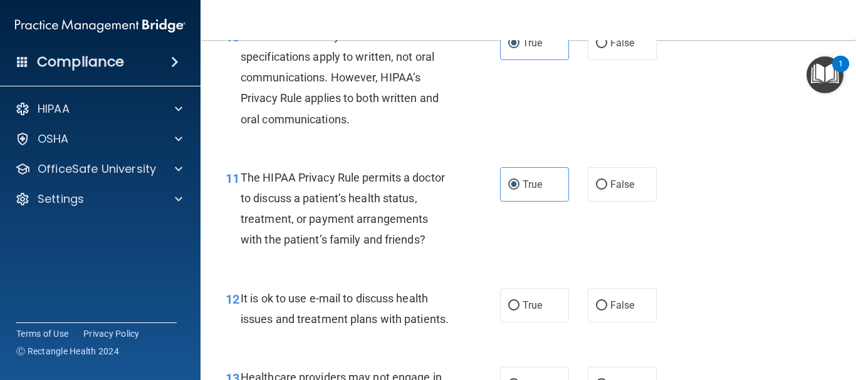
click at [563, 194] on div "True False" at bounding box center [582, 184] width 165 height 34
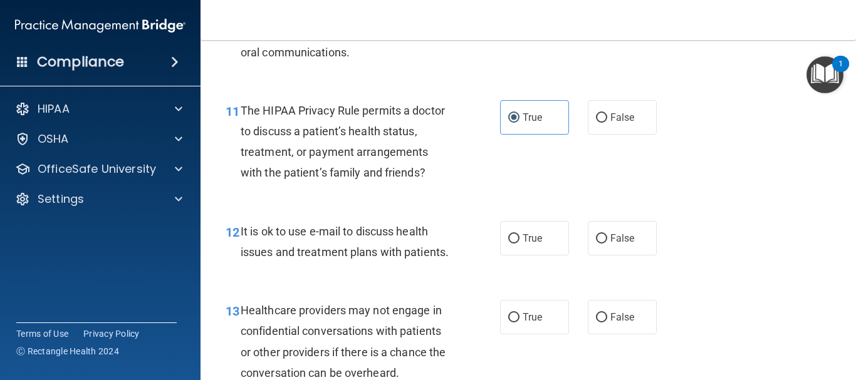
scroll to position [1336, 0]
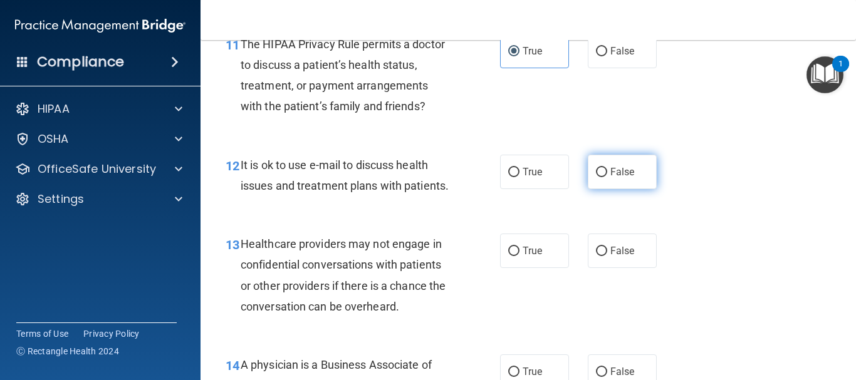
click at [591, 178] on label "False" at bounding box center [621, 172] width 69 height 34
click at [596, 177] on input "False" at bounding box center [601, 172] width 11 height 9
radio input "true"
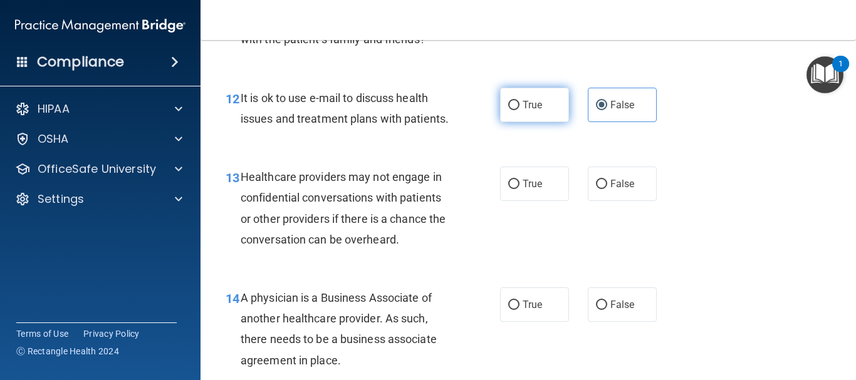
click at [526, 110] on span "True" at bounding box center [531, 105] width 19 height 12
click at [519, 110] on input "True" at bounding box center [513, 105] width 11 height 9
radio input "true"
radio input "false"
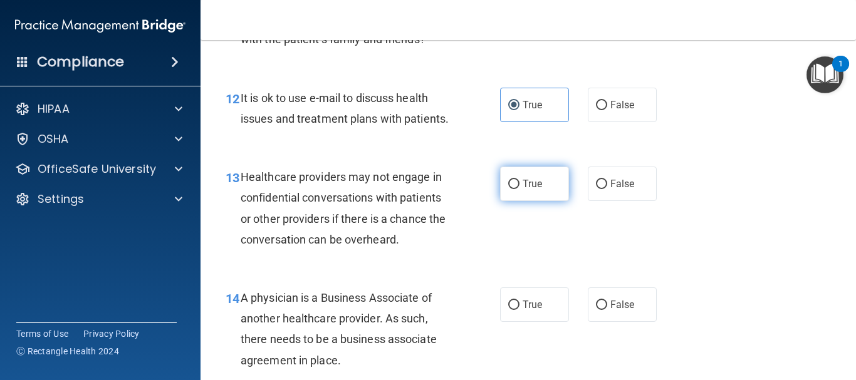
click at [544, 201] on label "True" at bounding box center [534, 184] width 69 height 34
click at [519, 189] on input "True" at bounding box center [513, 184] width 11 height 9
radio input "true"
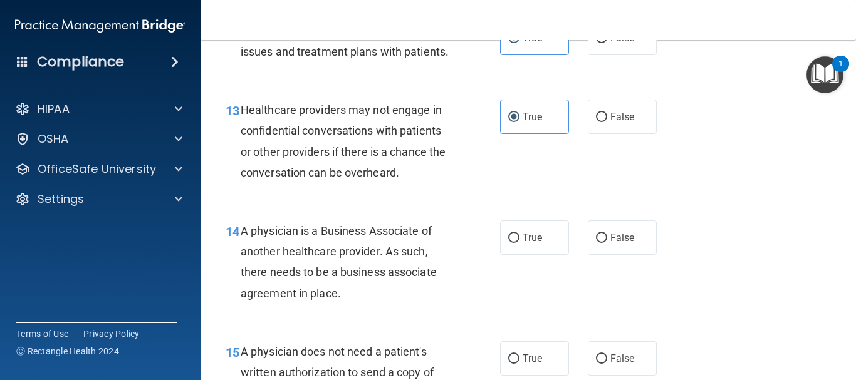
scroll to position [1536, 0]
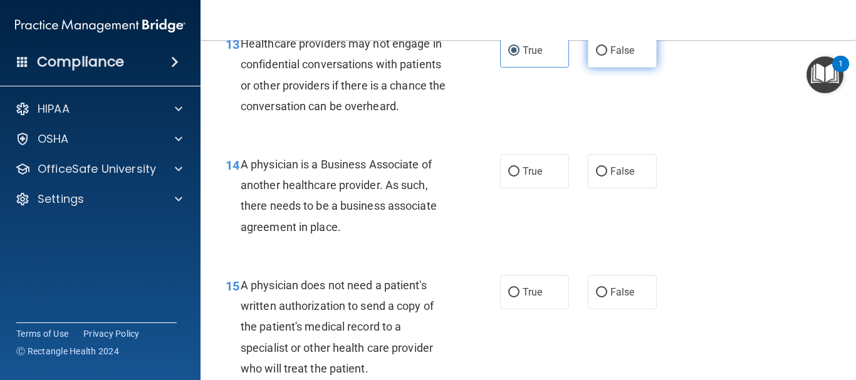
click at [639, 57] on label "False" at bounding box center [621, 50] width 69 height 34
click at [607, 56] on input "False" at bounding box center [601, 50] width 11 height 9
radio input "true"
radio input "false"
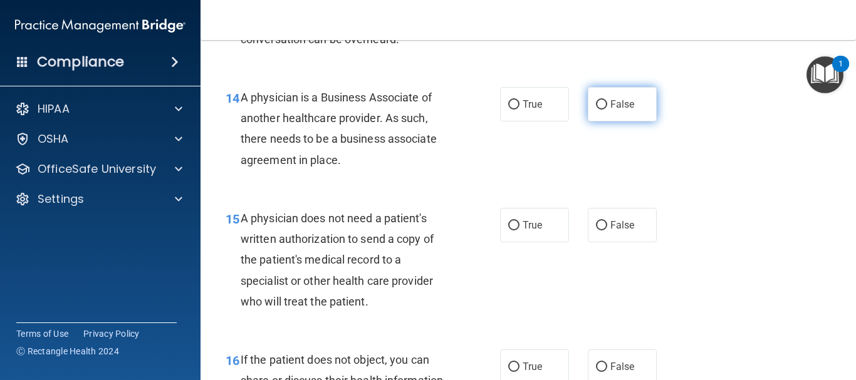
click at [618, 122] on label "False" at bounding box center [621, 104] width 69 height 34
click at [607, 110] on input "False" at bounding box center [601, 104] width 11 height 9
radio input "true"
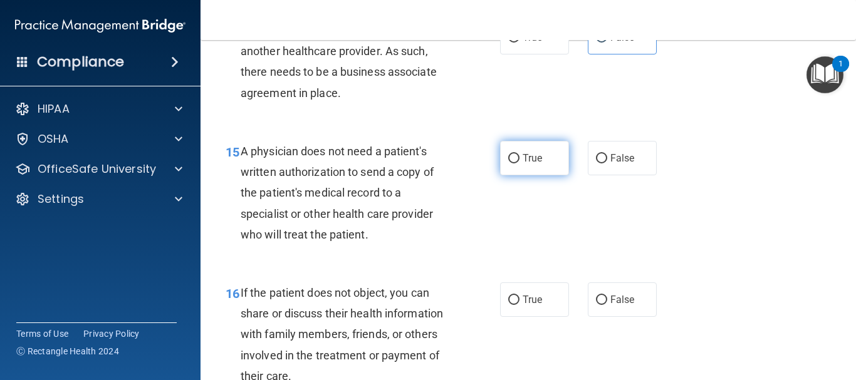
click at [504, 168] on label "True" at bounding box center [534, 158] width 69 height 34
click at [508, 163] on input "True" at bounding box center [513, 158] width 11 height 9
radio input "true"
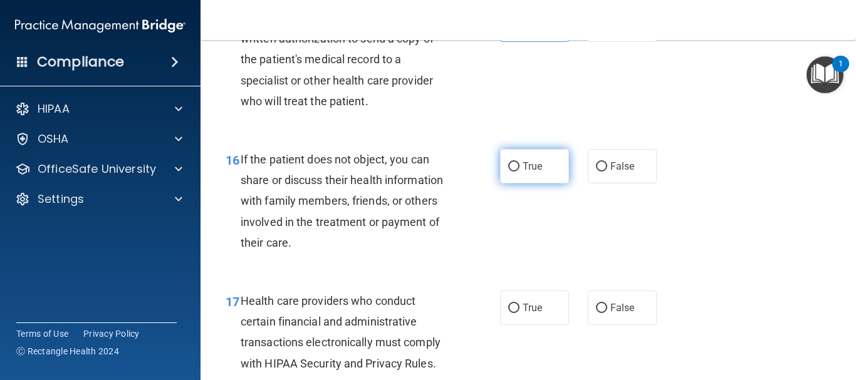
click at [536, 184] on label "True" at bounding box center [534, 166] width 69 height 34
click at [519, 172] on input "True" at bounding box center [513, 166] width 11 height 9
radio input "true"
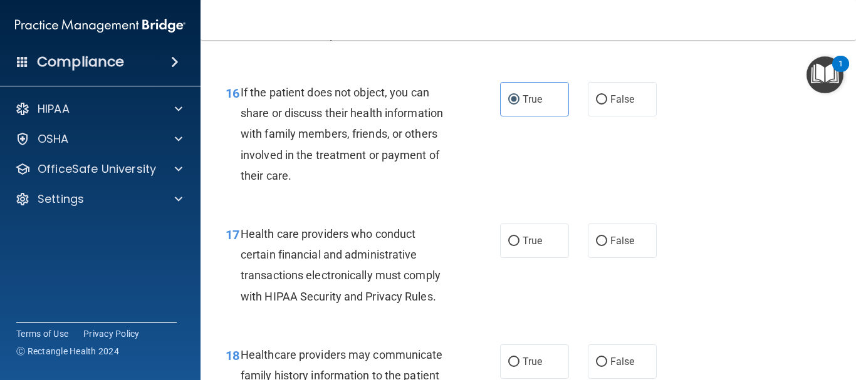
scroll to position [1937, 0]
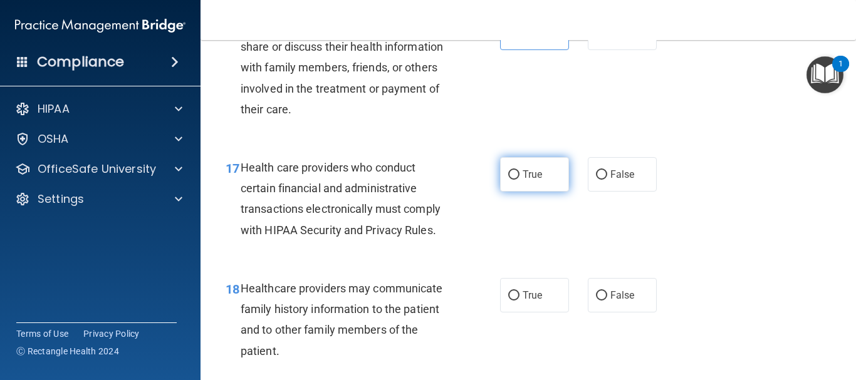
click at [525, 180] on span "True" at bounding box center [531, 174] width 19 height 12
click at [519, 180] on input "True" at bounding box center [513, 174] width 11 height 9
radio input "true"
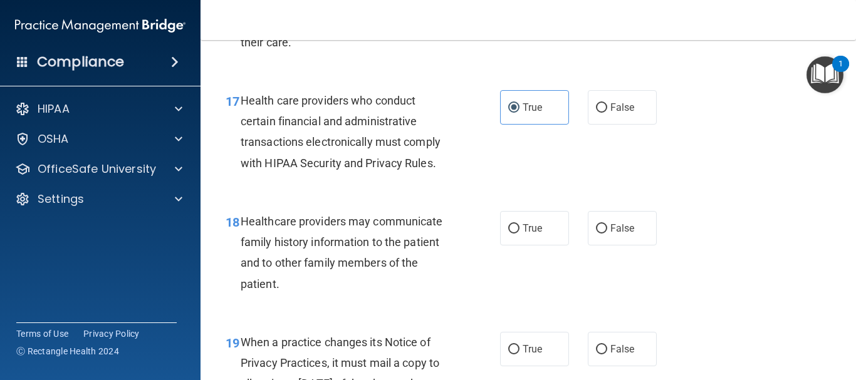
scroll to position [2071, 0]
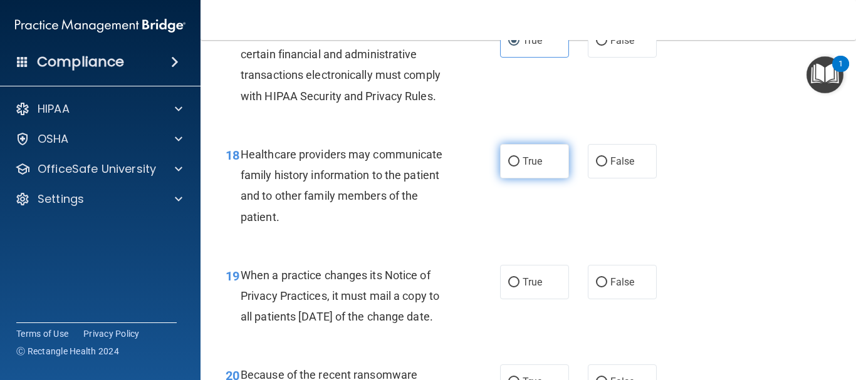
click at [552, 176] on label "True" at bounding box center [534, 161] width 69 height 34
click at [519, 167] on input "True" at bounding box center [513, 161] width 11 height 9
radio input "true"
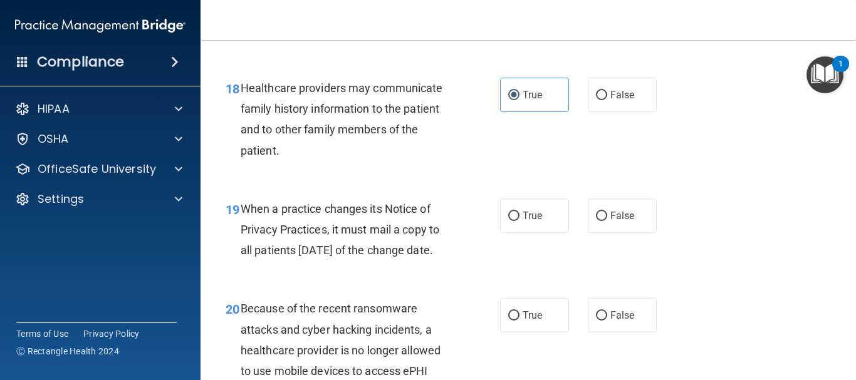
scroll to position [2205, 0]
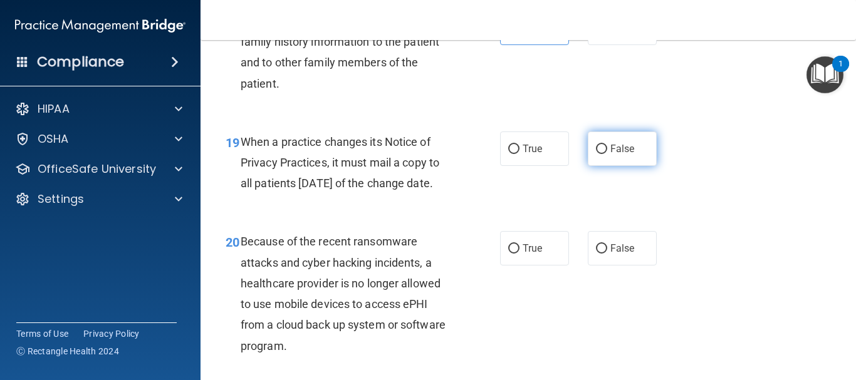
click at [599, 154] on input "False" at bounding box center [601, 149] width 11 height 9
radio input "true"
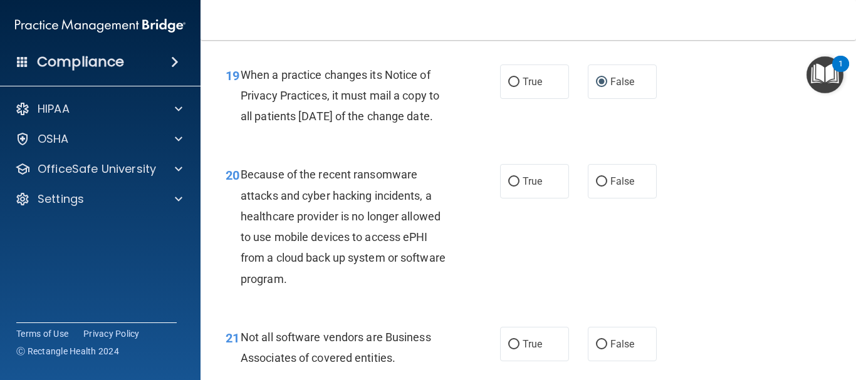
scroll to position [2338, 0]
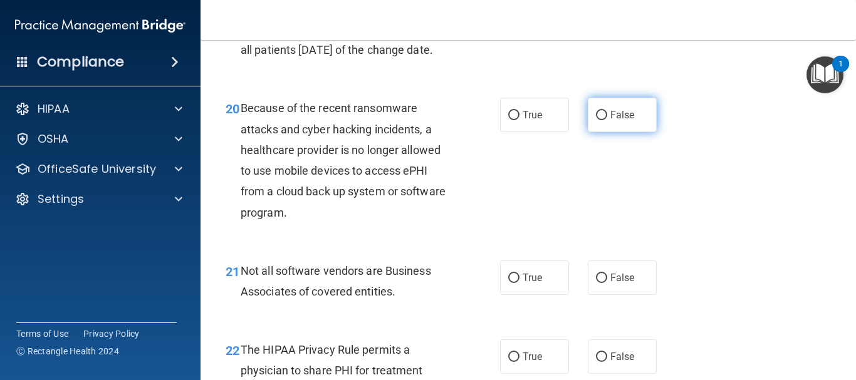
click at [599, 120] on input "False" at bounding box center [601, 115] width 11 height 9
radio input "true"
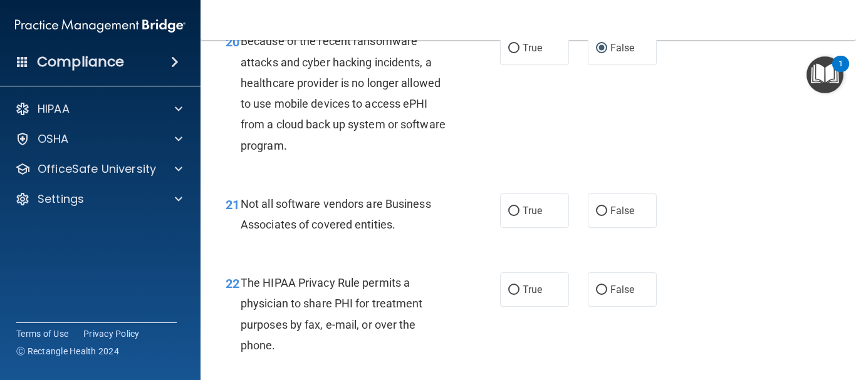
scroll to position [2472, 0]
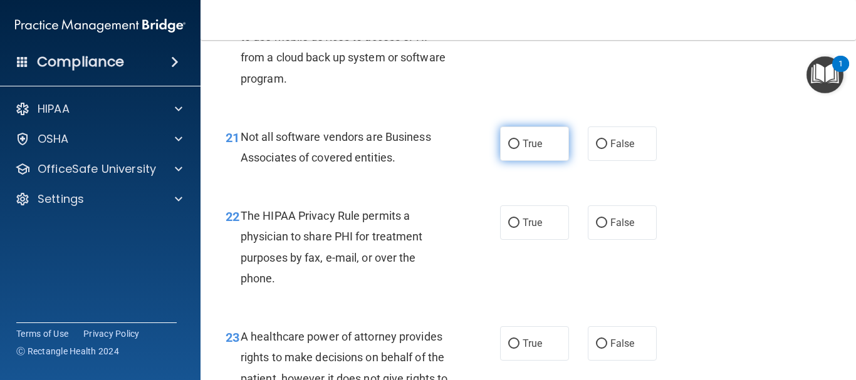
click at [549, 161] on label "True" at bounding box center [534, 144] width 69 height 34
click at [519, 149] on input "True" at bounding box center [513, 144] width 11 height 9
radio input "true"
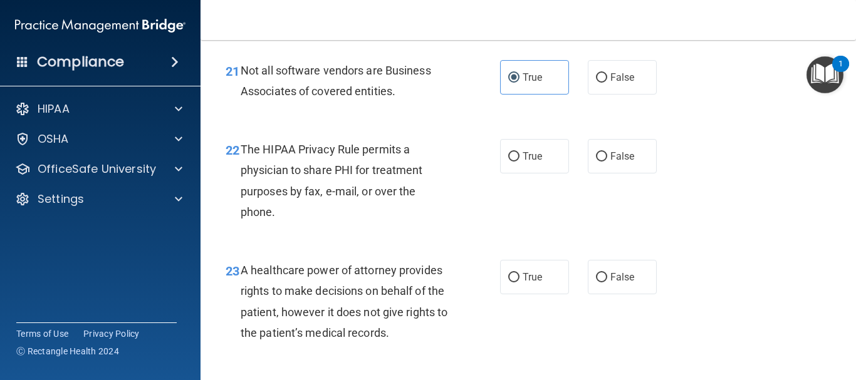
scroll to position [2605, 0]
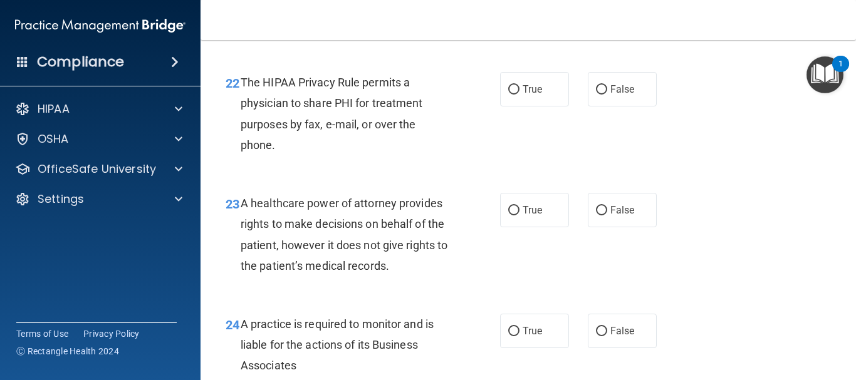
click at [565, 106] on div "True False" at bounding box center [582, 89] width 165 height 34
click at [537, 95] on span "True" at bounding box center [531, 89] width 19 height 12
click at [519, 95] on input "True" at bounding box center [513, 89] width 11 height 9
radio input "true"
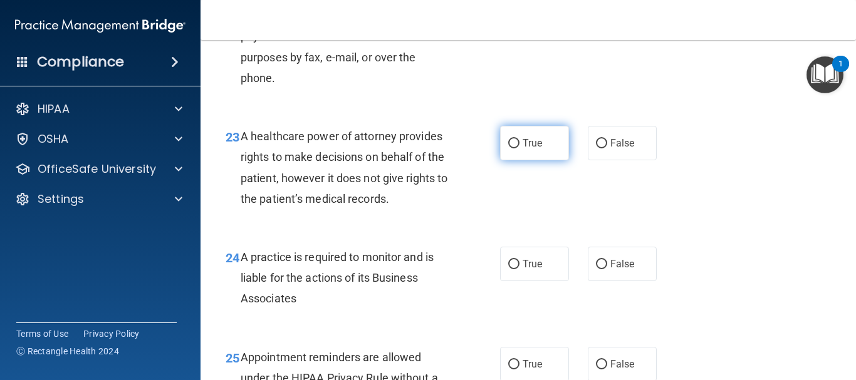
click at [553, 160] on label "True" at bounding box center [534, 143] width 69 height 34
click at [519, 148] on input "True" at bounding box center [513, 143] width 11 height 9
radio input "true"
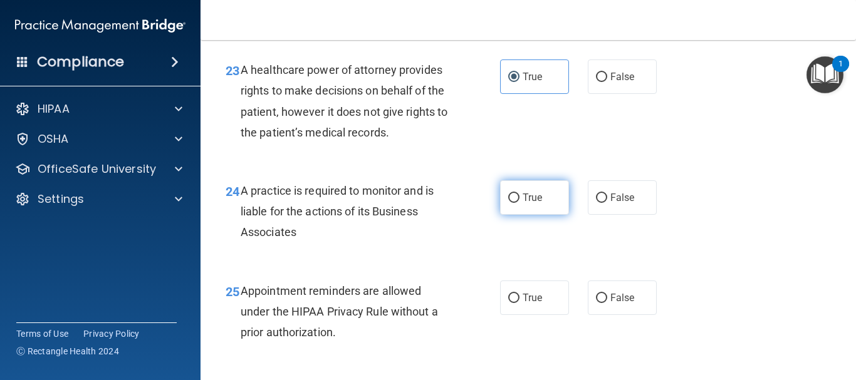
click at [530, 215] on label "True" at bounding box center [534, 197] width 69 height 34
click at [519, 203] on input "True" at bounding box center [513, 198] width 11 height 9
radio input "true"
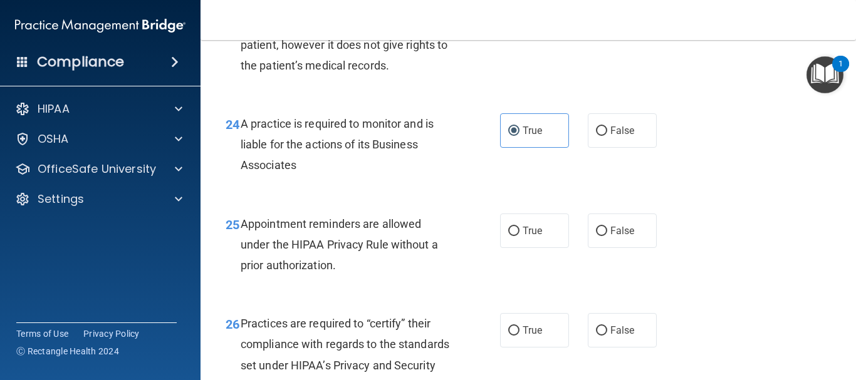
scroll to position [2873, 0]
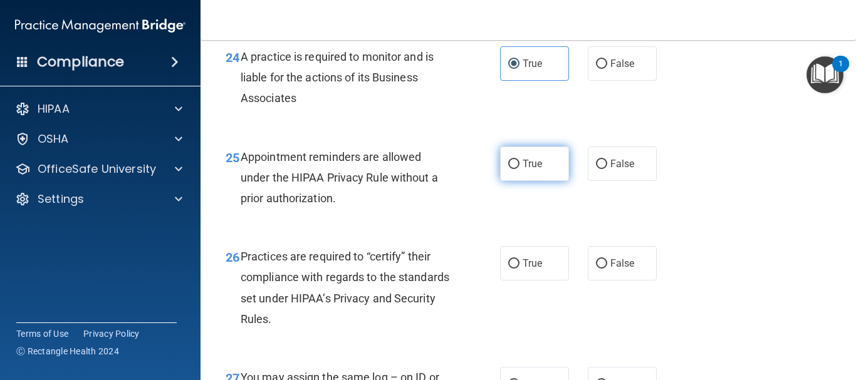
click at [547, 181] on label "True" at bounding box center [534, 164] width 69 height 34
click at [519, 169] on input "True" at bounding box center [513, 164] width 11 height 9
radio input "true"
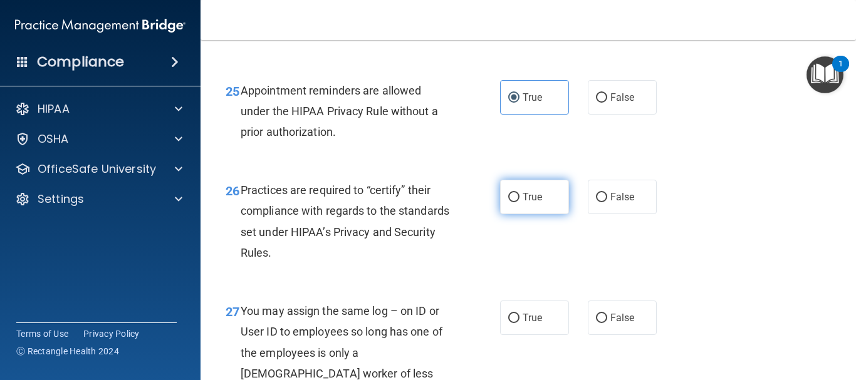
click at [528, 203] on span "True" at bounding box center [531, 197] width 19 height 12
click at [519, 202] on input "True" at bounding box center [513, 197] width 11 height 9
radio input "true"
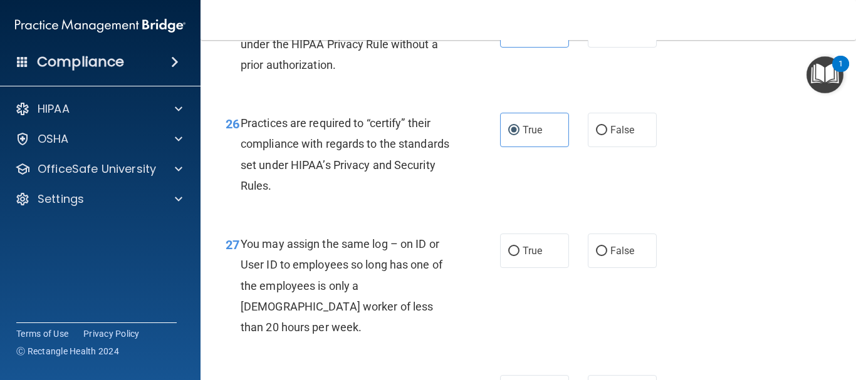
scroll to position [3073, 0]
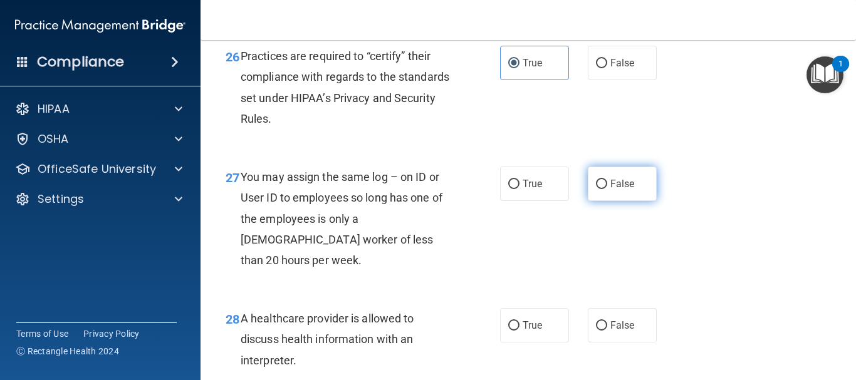
click at [610, 190] on span "False" at bounding box center [622, 184] width 24 height 12
click at [605, 189] on input "False" at bounding box center [601, 184] width 11 height 9
radio input "true"
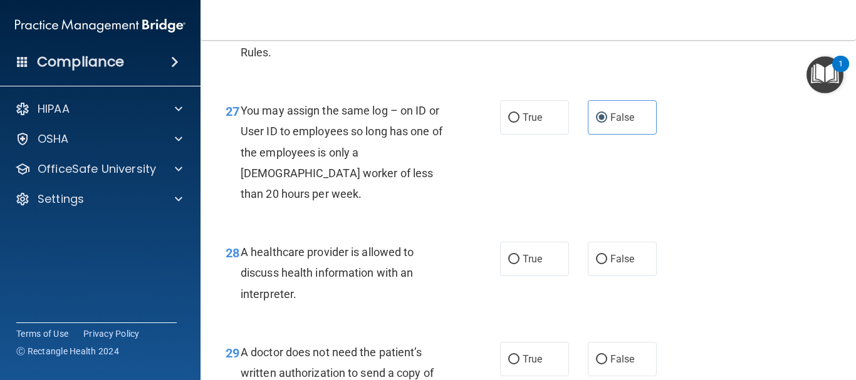
scroll to position [3207, 0]
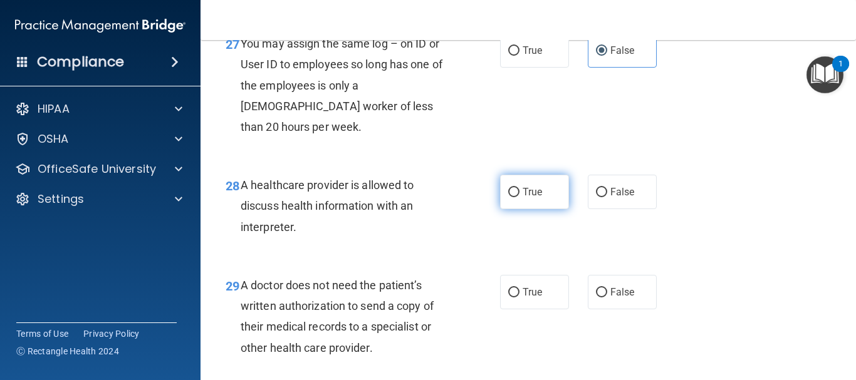
click at [537, 198] on span "True" at bounding box center [531, 192] width 19 height 12
click at [519, 197] on input "True" at bounding box center [513, 192] width 11 height 9
radio input "true"
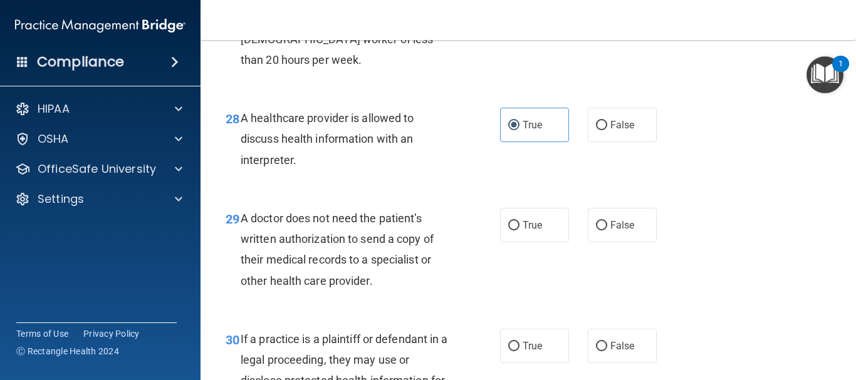
scroll to position [3340, 0]
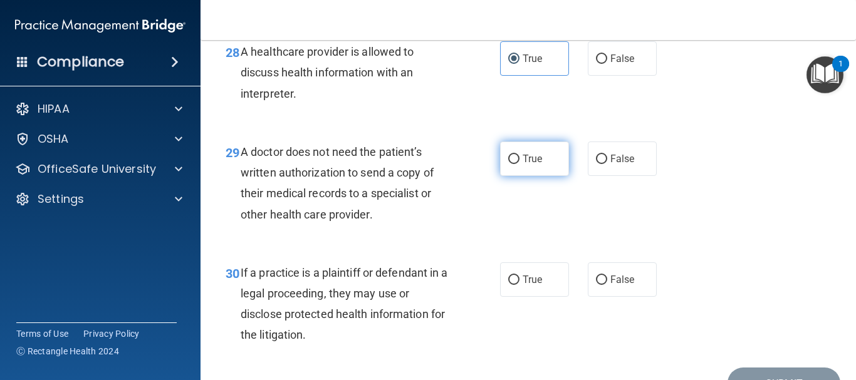
click at [512, 164] on input "True" at bounding box center [513, 159] width 11 height 9
radio input "true"
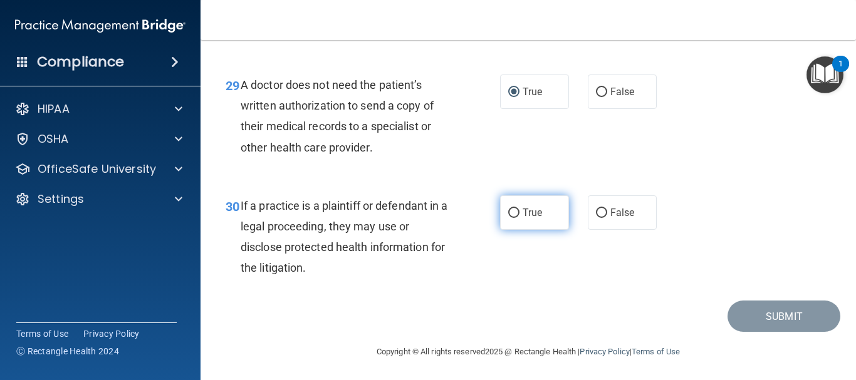
click at [514, 230] on label "True" at bounding box center [534, 212] width 69 height 34
click at [514, 218] on input "True" at bounding box center [513, 213] width 11 height 9
radio input "true"
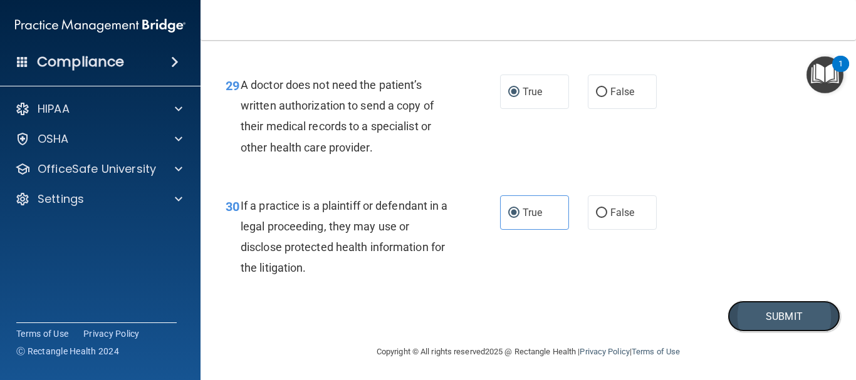
click at [768, 333] on button "Submit" at bounding box center [783, 317] width 113 height 32
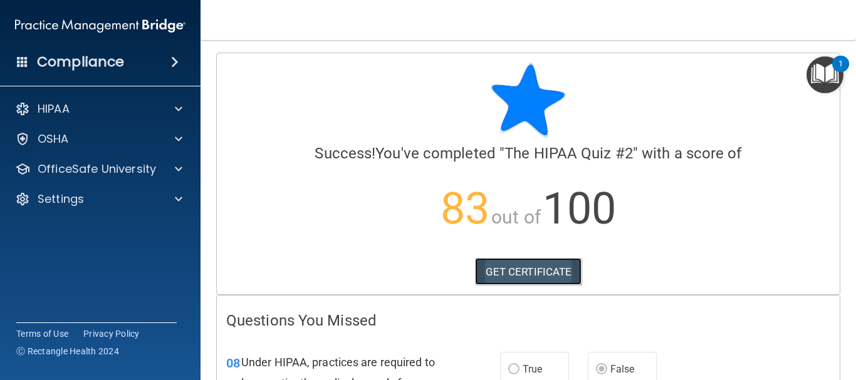
click at [515, 278] on link "GET CERTIFICATE" at bounding box center [528, 272] width 107 height 28
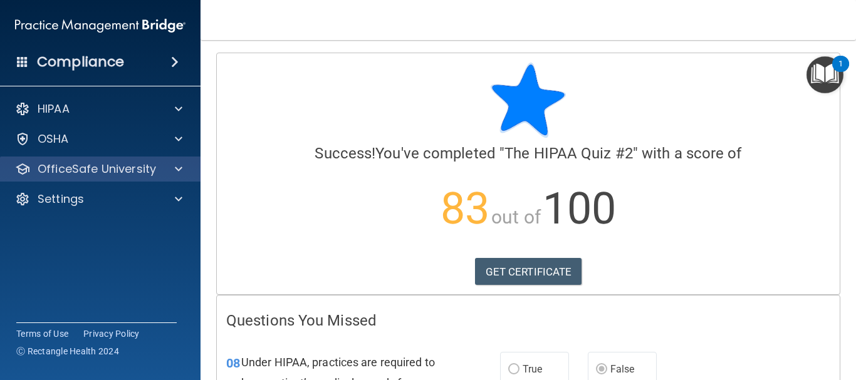
click at [168, 159] on div "OfficeSafe University" at bounding box center [100, 169] width 201 height 25
click at [174, 172] on div at bounding box center [176, 169] width 31 height 15
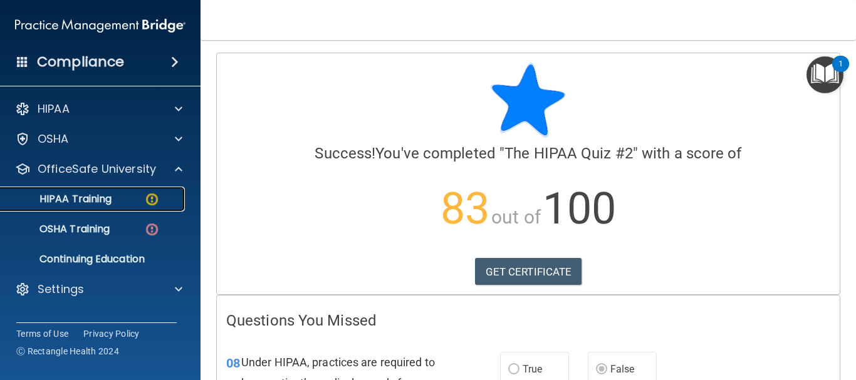
click at [110, 190] on link "HIPAA Training" at bounding box center [85, 199] width 197 height 25
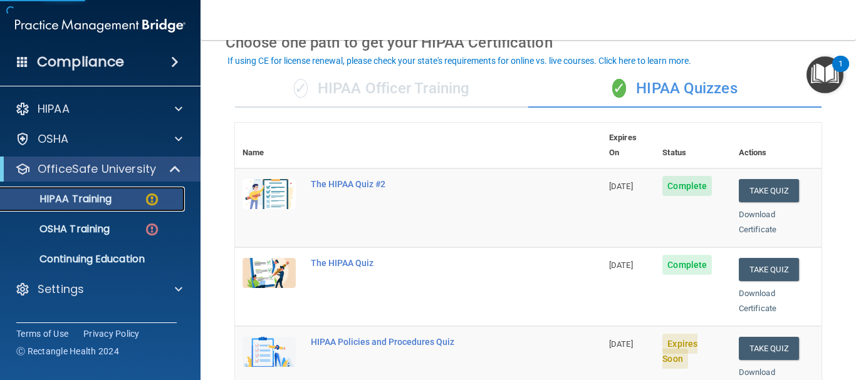
scroll to position [133, 0]
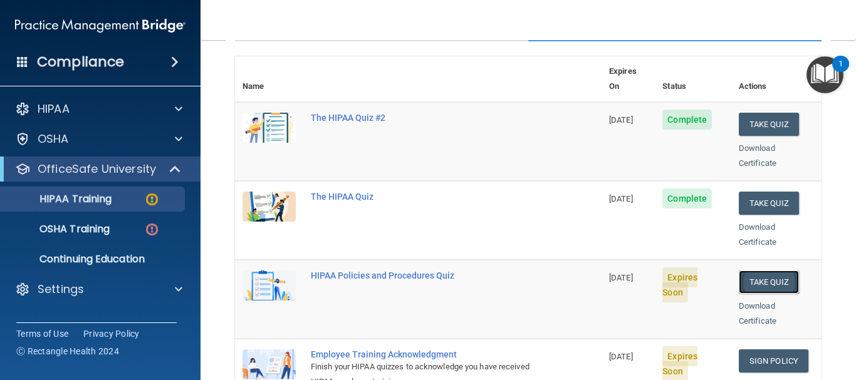
click at [748, 271] on button "Take Quiz" at bounding box center [768, 282] width 60 height 23
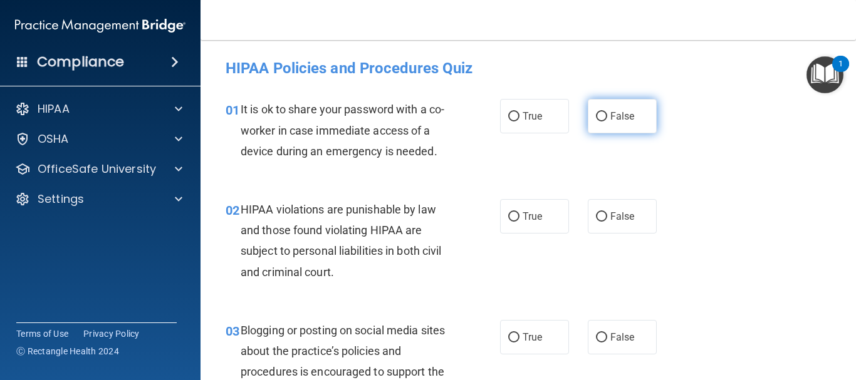
click at [641, 109] on label "False" at bounding box center [621, 116] width 69 height 34
click at [607, 112] on input "False" at bounding box center [601, 116] width 11 height 9
radio input "true"
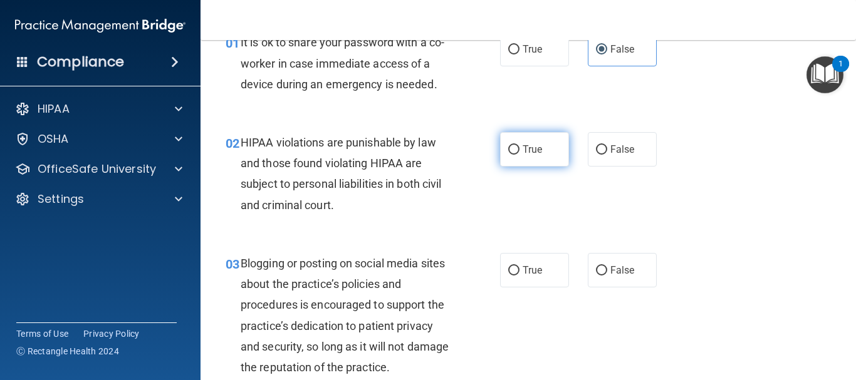
click at [533, 145] on span "True" at bounding box center [531, 149] width 19 height 12
click at [519, 145] on input "True" at bounding box center [513, 149] width 11 height 9
radio input "true"
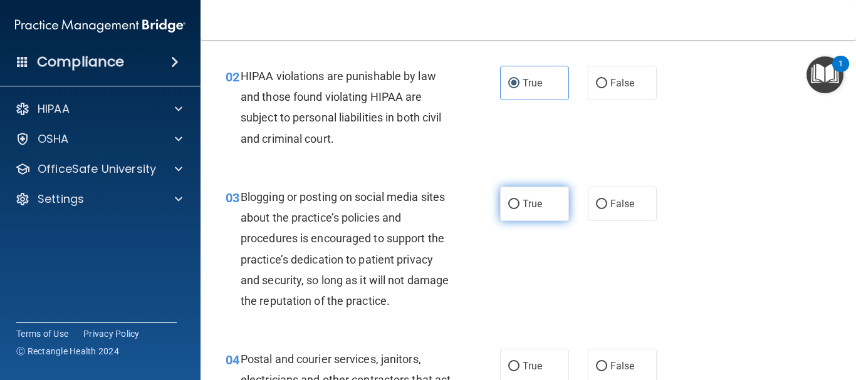
click at [511, 200] on input "True" at bounding box center [513, 204] width 11 height 9
radio input "true"
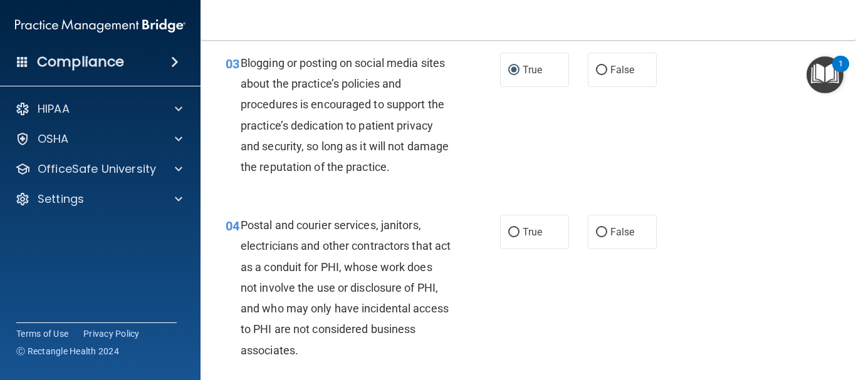
scroll to position [334, 0]
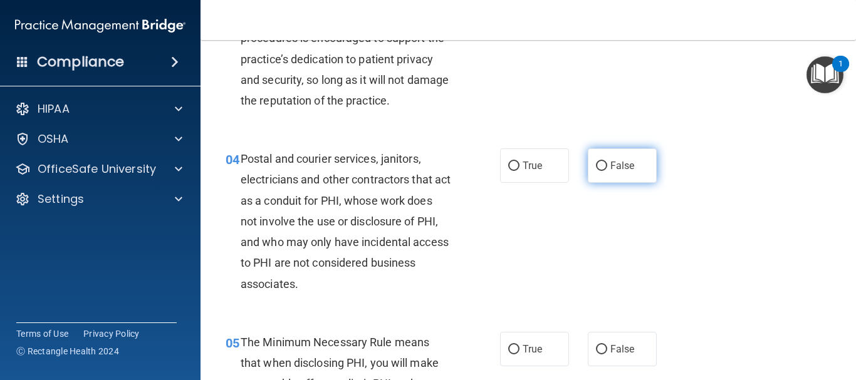
click at [615, 174] on label "False" at bounding box center [621, 165] width 69 height 34
click at [607, 171] on input "False" at bounding box center [601, 166] width 11 height 9
radio input "true"
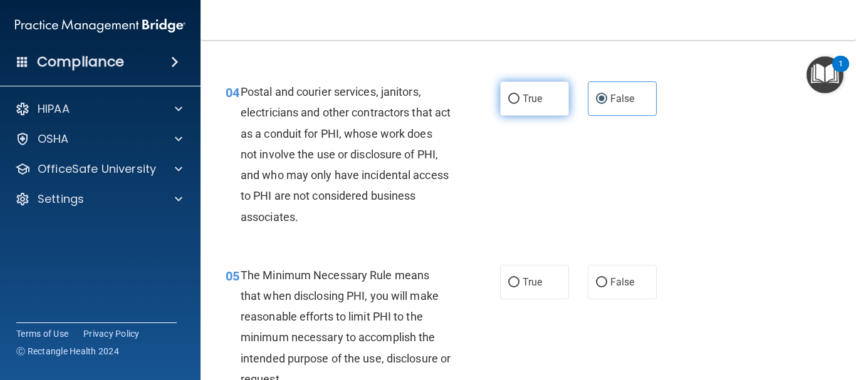
click at [531, 103] on span "True" at bounding box center [531, 99] width 19 height 12
click at [519, 103] on input "True" at bounding box center [513, 99] width 11 height 9
radio input "true"
radio input "false"
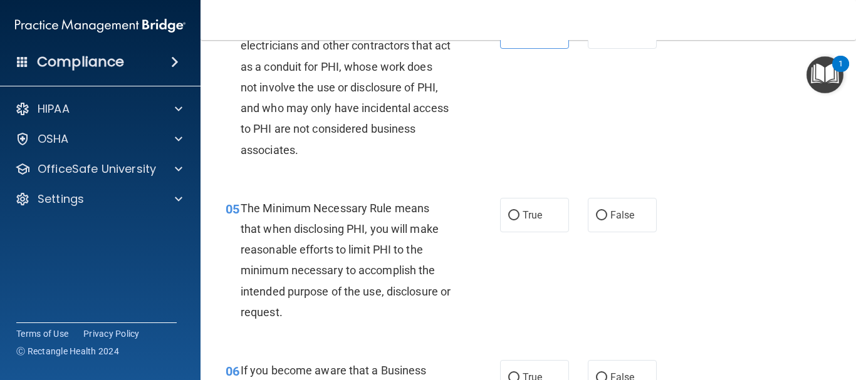
scroll to position [534, 0]
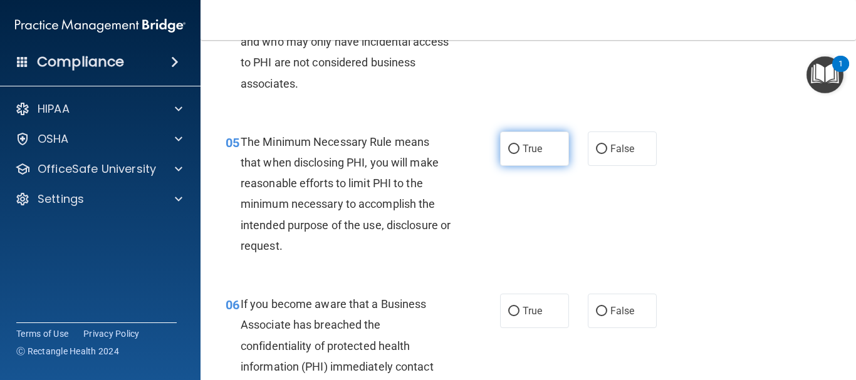
click at [532, 143] on span "True" at bounding box center [531, 149] width 19 height 12
click at [519, 145] on input "True" at bounding box center [513, 149] width 11 height 9
radio input "true"
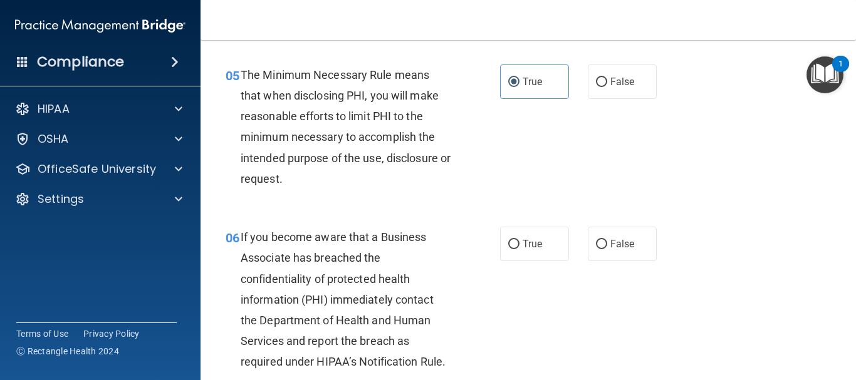
scroll to position [668, 0]
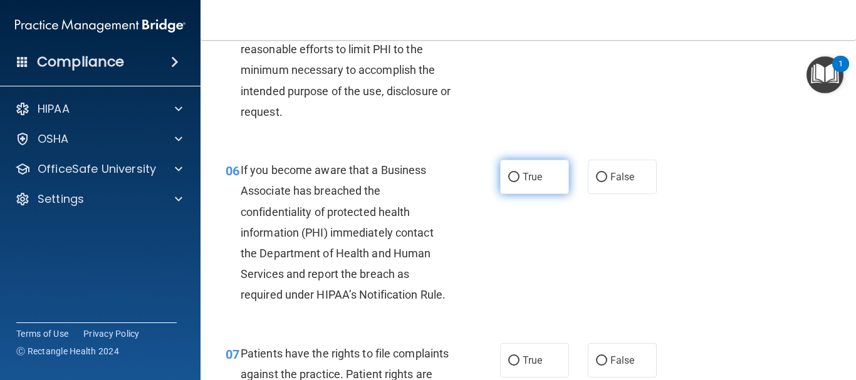
click at [536, 174] on span "True" at bounding box center [531, 177] width 19 height 12
click at [519, 174] on input "True" at bounding box center [513, 177] width 11 height 9
radio input "true"
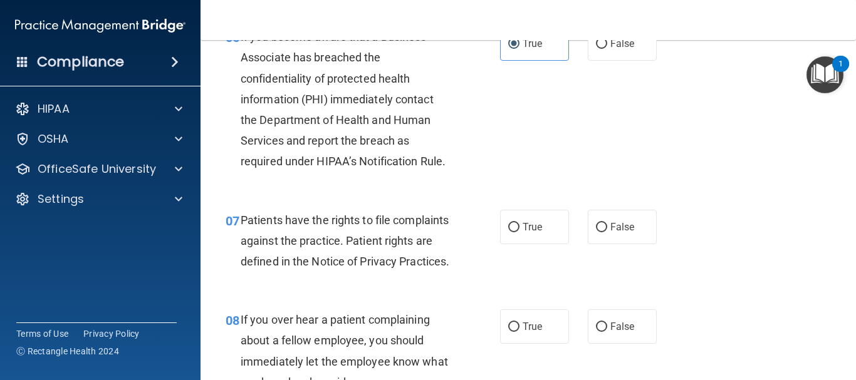
scroll to position [869, 0]
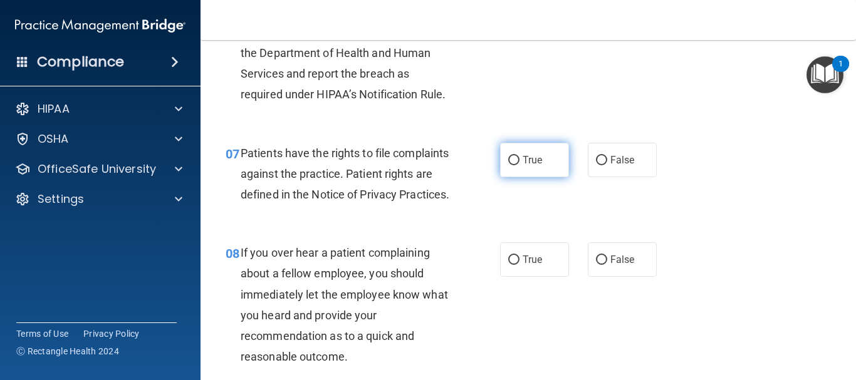
click at [541, 153] on label "True" at bounding box center [534, 160] width 69 height 34
click at [519, 156] on input "True" at bounding box center [513, 160] width 11 height 9
radio input "true"
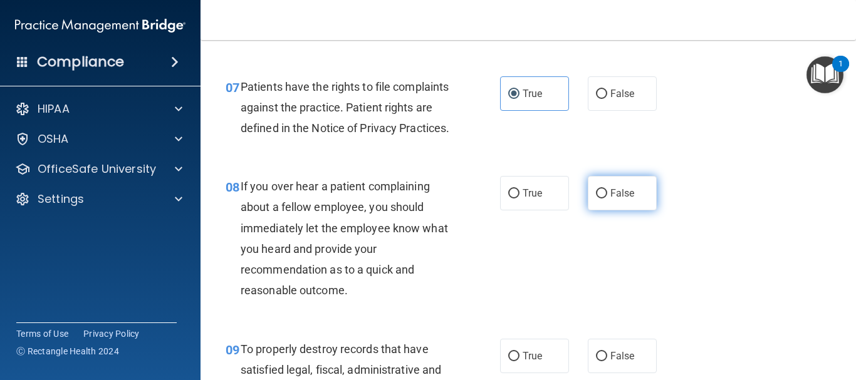
click at [623, 199] on span "False" at bounding box center [622, 193] width 24 height 12
click at [607, 199] on input "False" at bounding box center [601, 193] width 11 height 9
radio input "true"
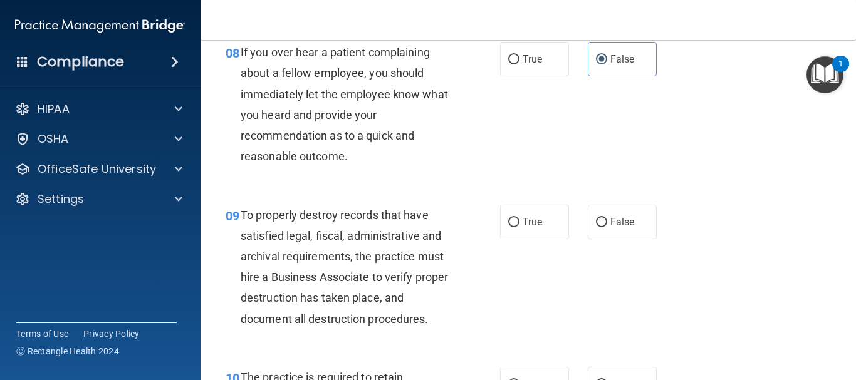
scroll to position [1136, 0]
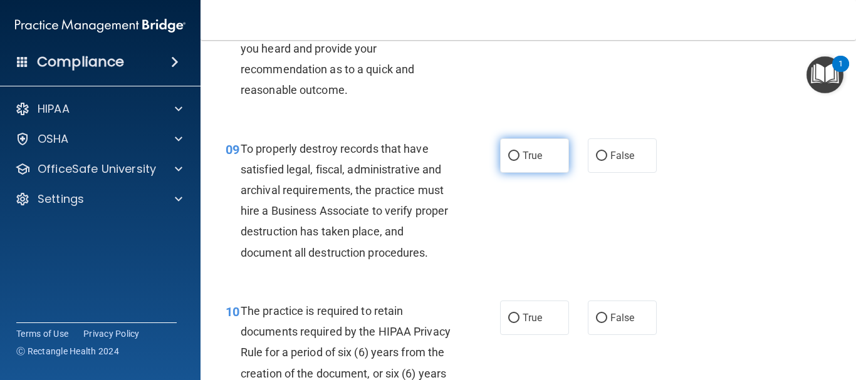
click at [542, 172] on label "True" at bounding box center [534, 155] width 69 height 34
click at [519, 161] on input "True" at bounding box center [513, 156] width 11 height 9
radio input "true"
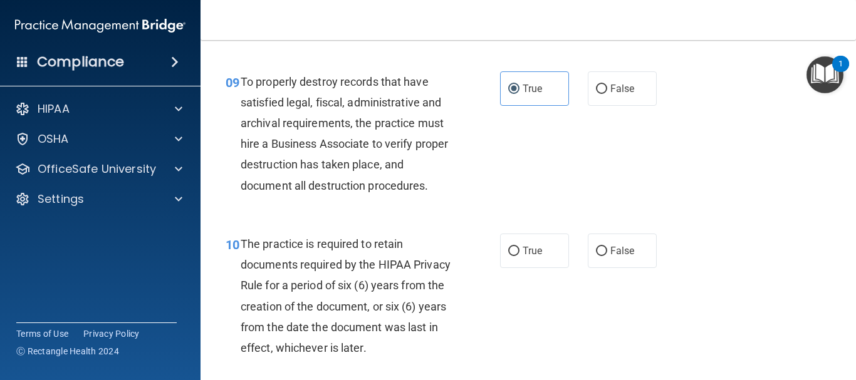
scroll to position [1270, 0]
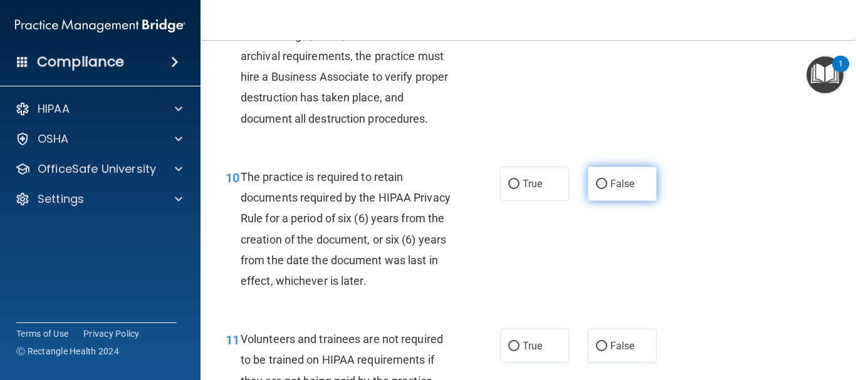
click at [629, 195] on label "False" at bounding box center [621, 184] width 69 height 34
click at [607, 189] on input "False" at bounding box center [601, 184] width 11 height 9
radio input "true"
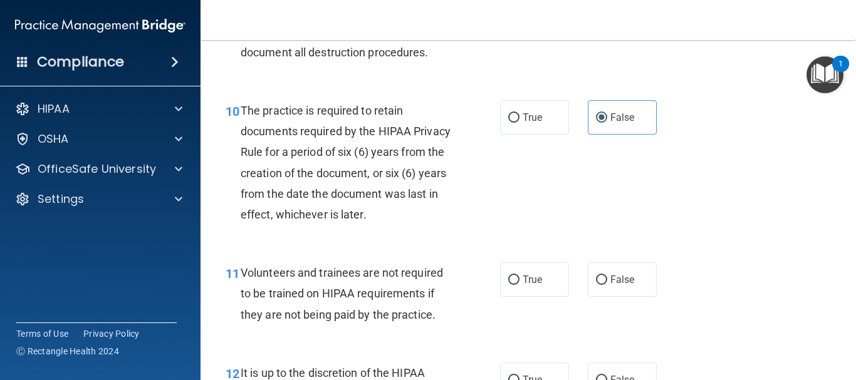
scroll to position [1403, 0]
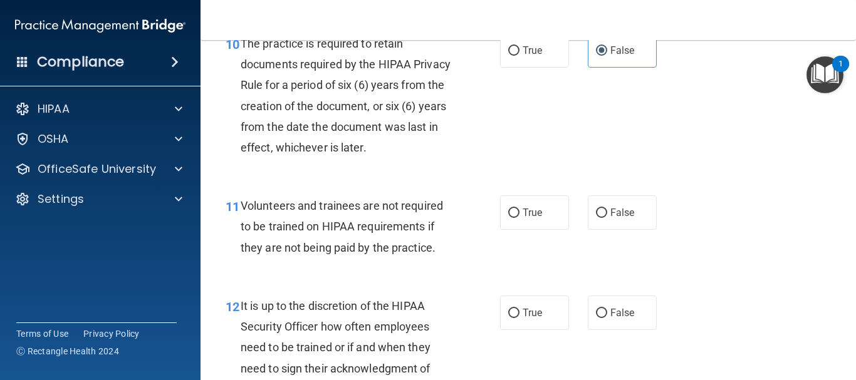
click at [567, 230] on div "True False" at bounding box center [582, 212] width 165 height 34
click at [592, 230] on label "False" at bounding box center [621, 212] width 69 height 34
click at [596, 218] on input "False" at bounding box center [601, 213] width 11 height 9
radio input "true"
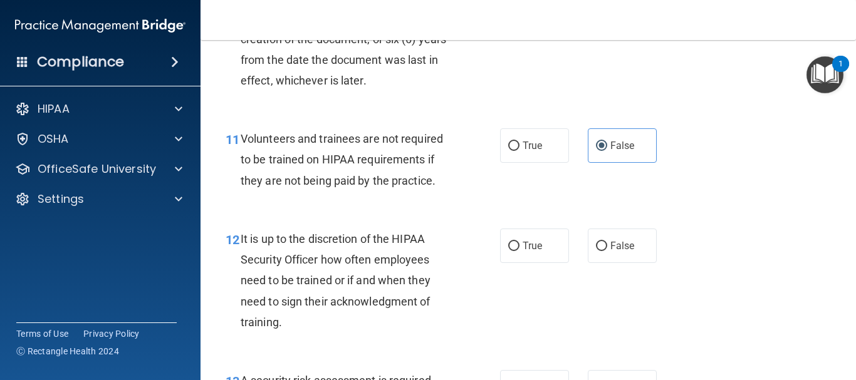
scroll to position [1536, 0]
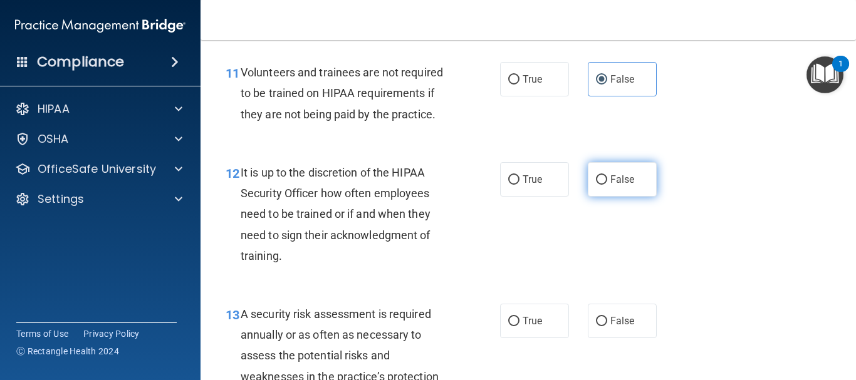
click at [623, 190] on label "False" at bounding box center [621, 179] width 69 height 34
click at [607, 185] on input "False" at bounding box center [601, 179] width 11 height 9
radio input "true"
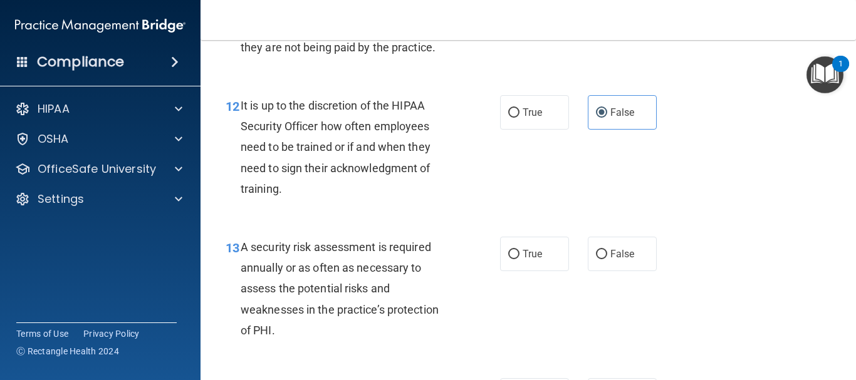
scroll to position [1670, 0]
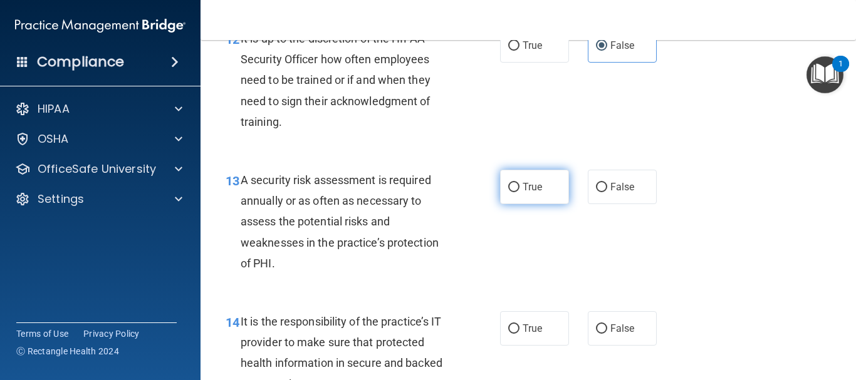
click at [529, 200] on label "True" at bounding box center [534, 187] width 69 height 34
click at [519, 192] on input "True" at bounding box center [513, 187] width 11 height 9
radio input "true"
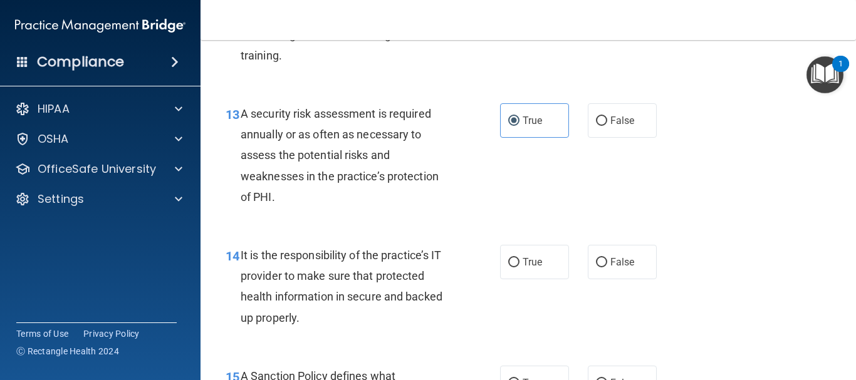
scroll to position [1804, 0]
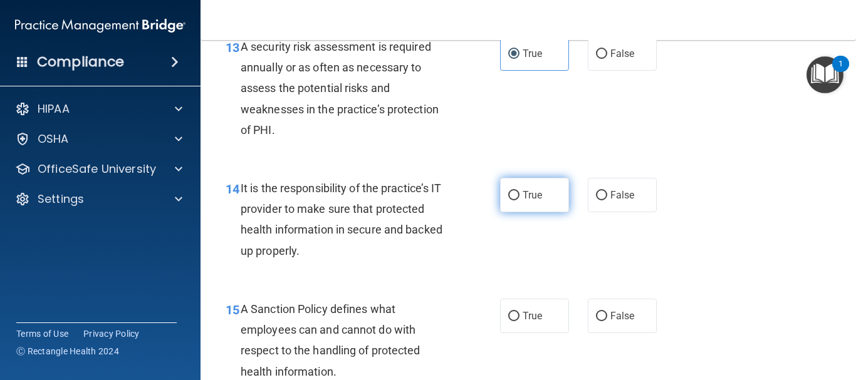
click at [522, 201] on span "True" at bounding box center [531, 195] width 19 height 12
click at [519, 200] on input "True" at bounding box center [513, 195] width 11 height 9
radio input "true"
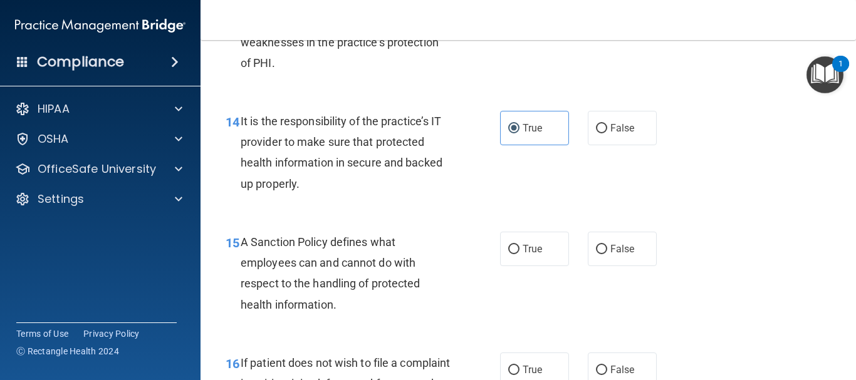
scroll to position [1937, 0]
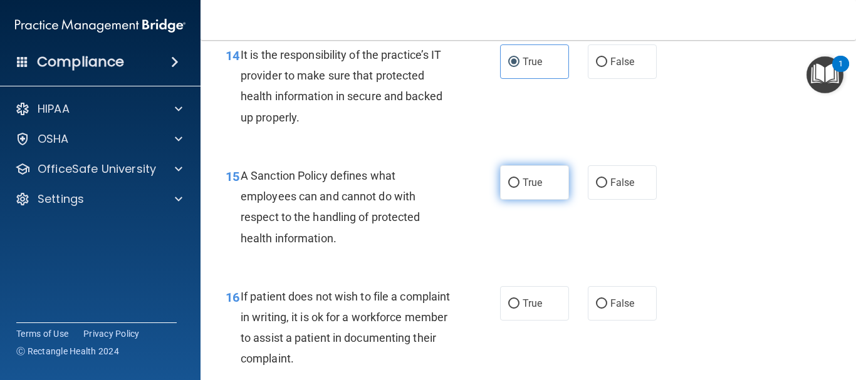
click at [533, 200] on label "True" at bounding box center [534, 182] width 69 height 34
click at [519, 188] on input "True" at bounding box center [513, 183] width 11 height 9
radio input "true"
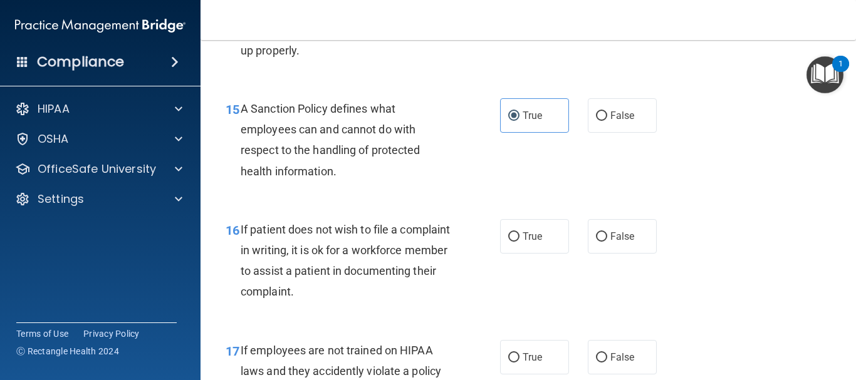
scroll to position [2071, 0]
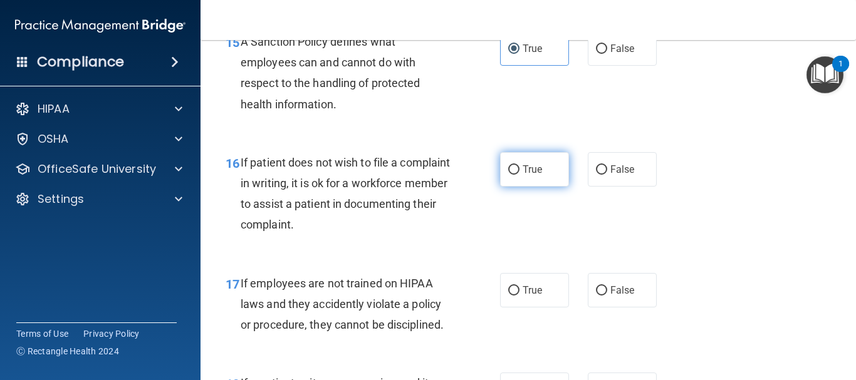
click at [547, 187] on label "True" at bounding box center [534, 169] width 69 height 34
click at [519, 175] on input "True" at bounding box center [513, 169] width 11 height 9
radio input "true"
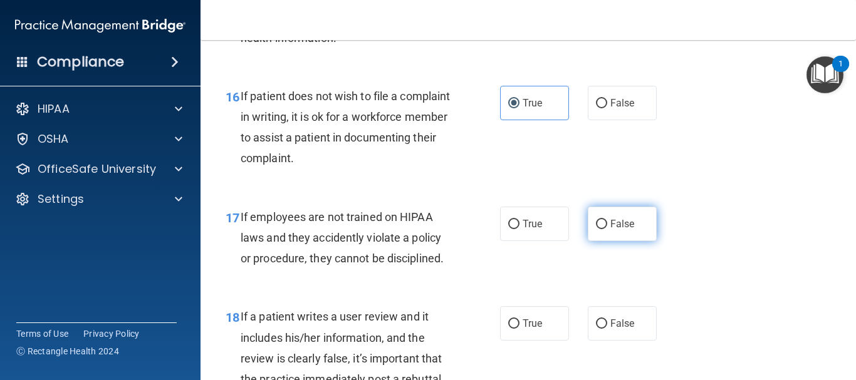
click at [596, 229] on input "False" at bounding box center [601, 224] width 11 height 9
radio input "true"
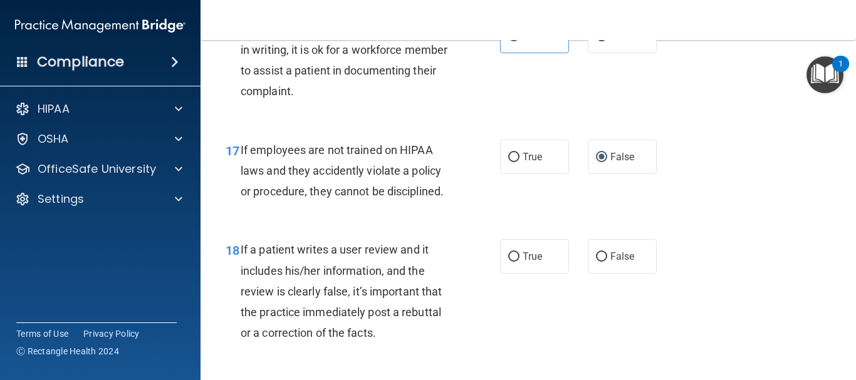
scroll to position [2272, 0]
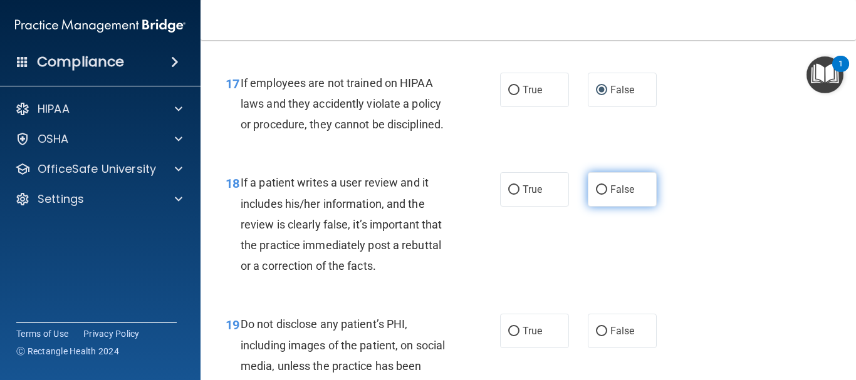
click at [644, 193] on label "False" at bounding box center [621, 189] width 69 height 34
click at [607, 193] on input "False" at bounding box center [601, 189] width 11 height 9
radio input "true"
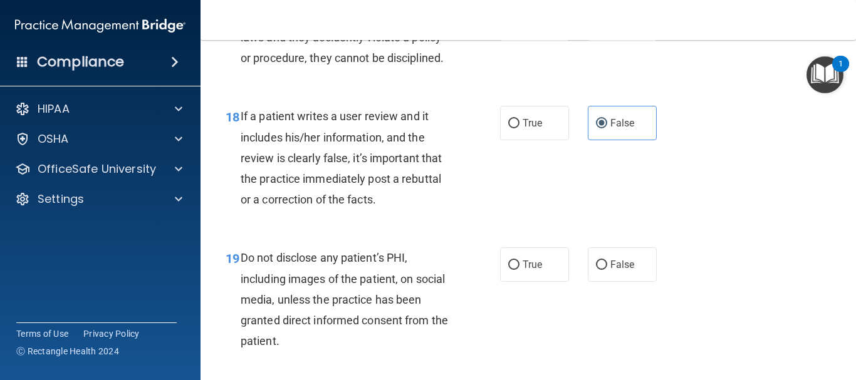
scroll to position [2405, 0]
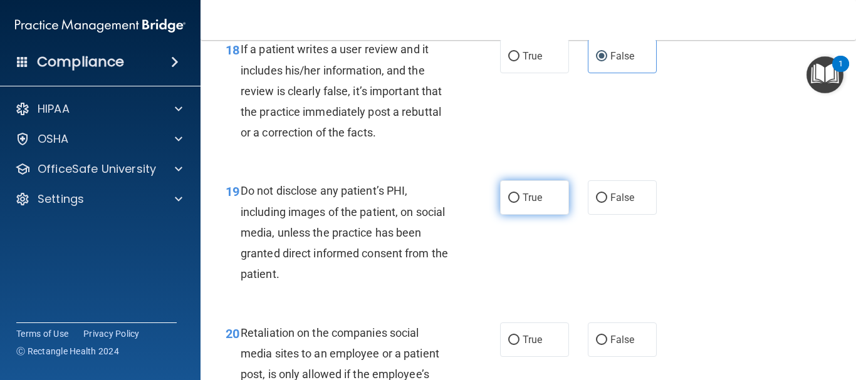
click at [522, 204] on span "True" at bounding box center [531, 198] width 19 height 12
click at [519, 203] on input "True" at bounding box center [513, 198] width 11 height 9
radio input "true"
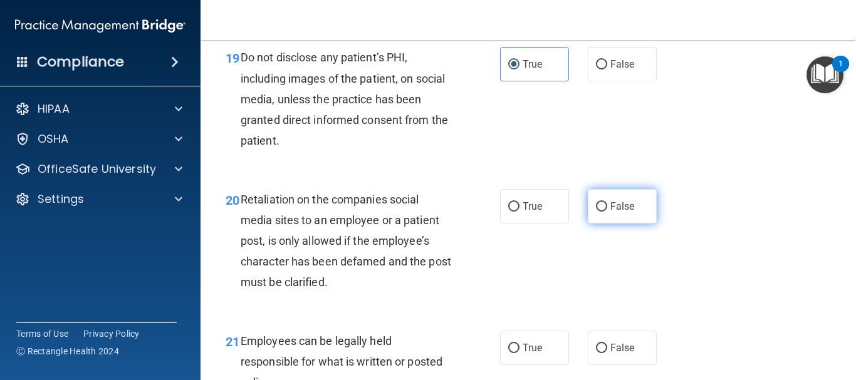
click at [620, 212] on span "False" at bounding box center [622, 206] width 24 height 12
click at [607, 212] on input "False" at bounding box center [601, 206] width 11 height 9
radio input "true"
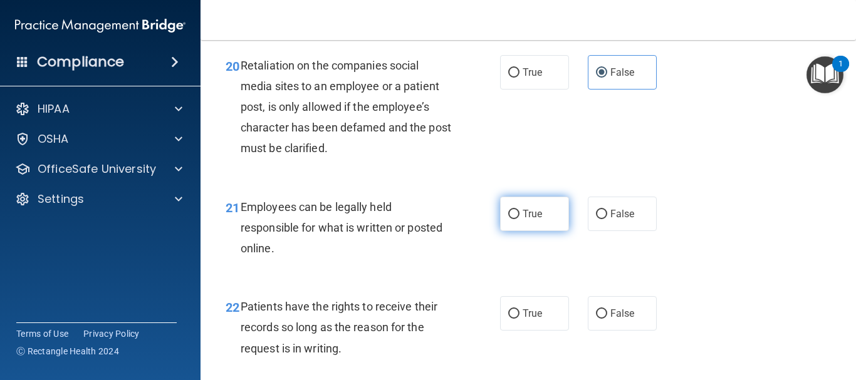
click at [522, 220] on span "True" at bounding box center [531, 214] width 19 height 12
click at [519, 219] on input "True" at bounding box center [513, 214] width 11 height 9
radio input "true"
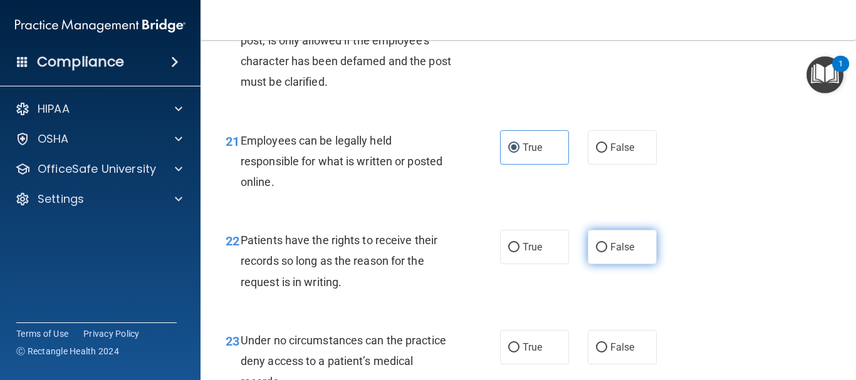
click at [610, 253] on span "False" at bounding box center [622, 247] width 24 height 12
click at [607, 252] on input "False" at bounding box center [601, 247] width 11 height 9
radio input "true"
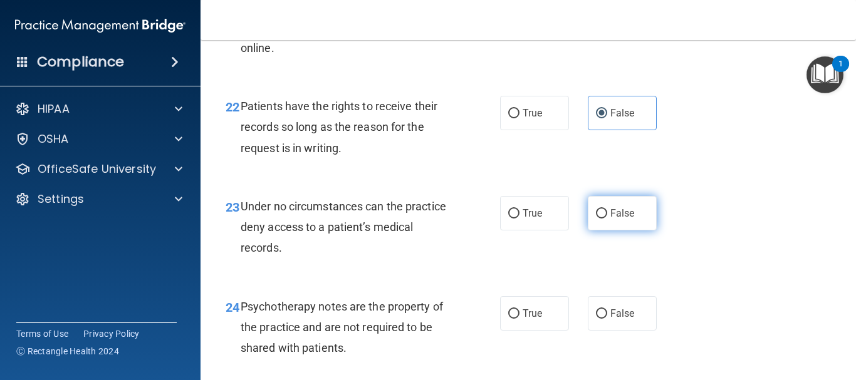
click at [596, 219] on input "False" at bounding box center [601, 213] width 11 height 9
radio input "true"
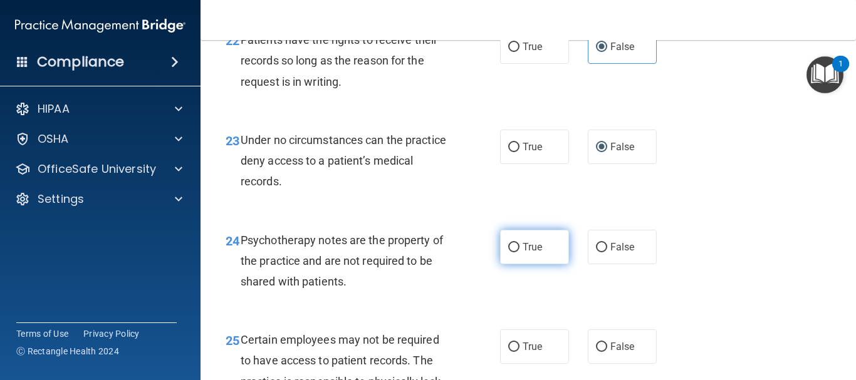
click at [531, 253] on span "True" at bounding box center [531, 247] width 19 height 12
click at [519, 252] on input "True" at bounding box center [513, 247] width 11 height 9
radio input "true"
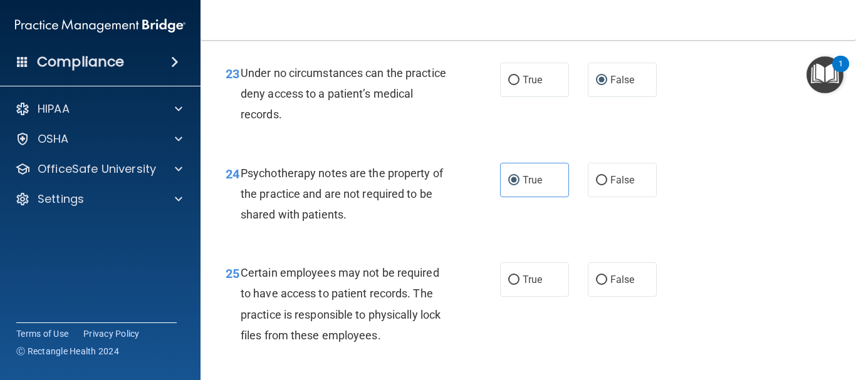
scroll to position [3073, 0]
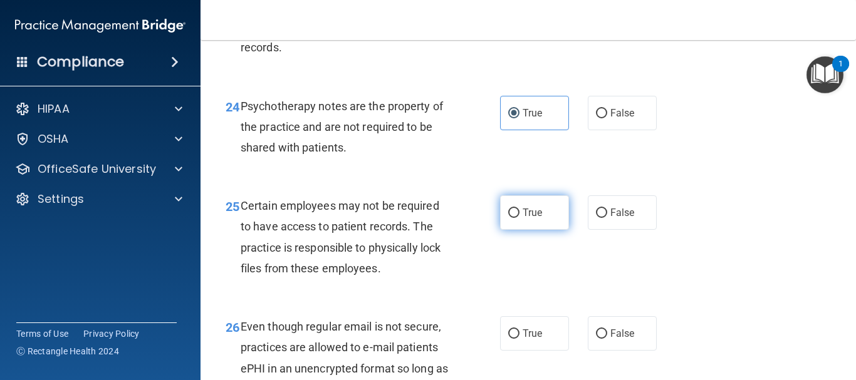
click at [508, 218] on input "True" at bounding box center [513, 213] width 11 height 9
radio input "true"
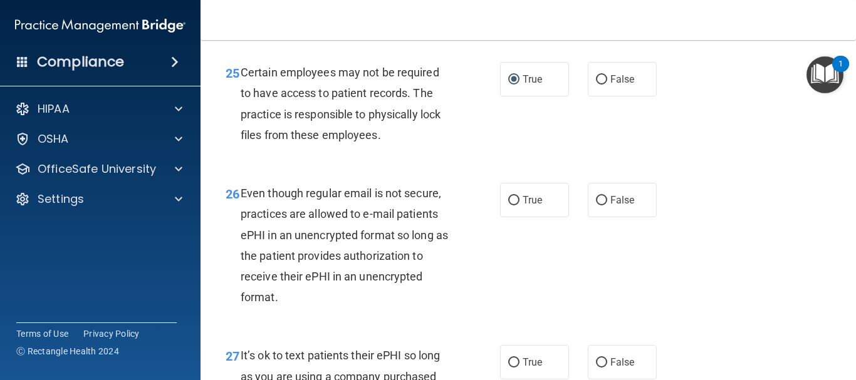
scroll to position [3274, 0]
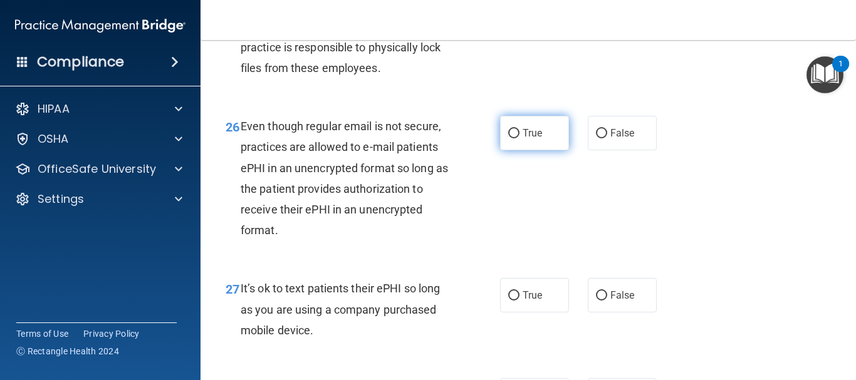
click at [519, 150] on label "True" at bounding box center [534, 133] width 69 height 34
click at [519, 138] on input "True" at bounding box center [513, 133] width 11 height 9
radio input "true"
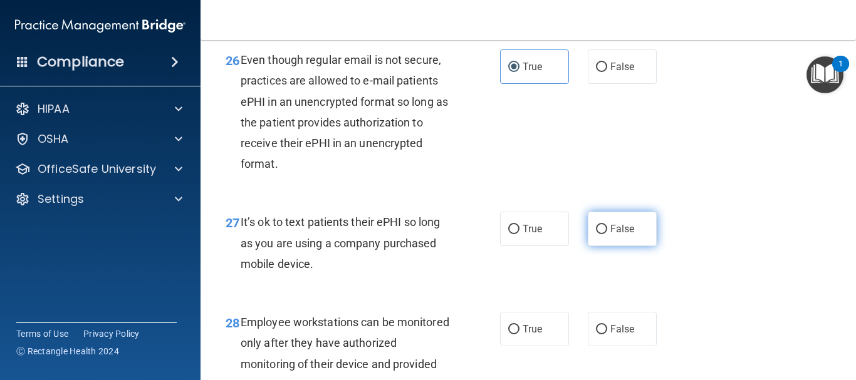
click at [611, 238] on label "False" at bounding box center [621, 229] width 69 height 34
click at [607, 234] on input "False" at bounding box center [601, 229] width 11 height 9
radio input "true"
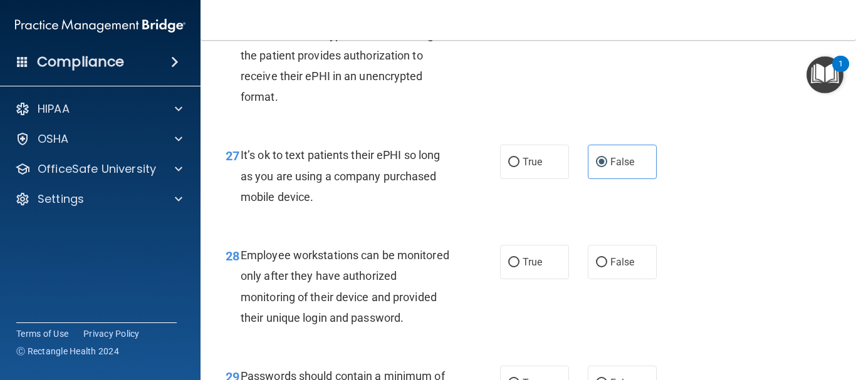
scroll to position [3474, 0]
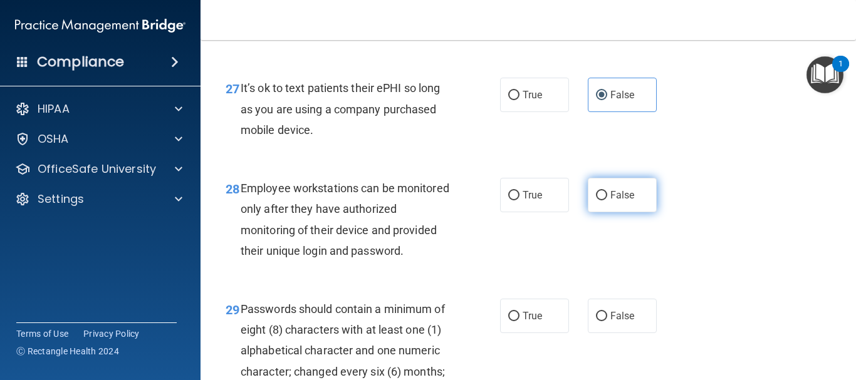
click at [610, 209] on label "False" at bounding box center [621, 195] width 69 height 34
click at [607, 200] on input "False" at bounding box center [601, 195] width 11 height 9
radio input "true"
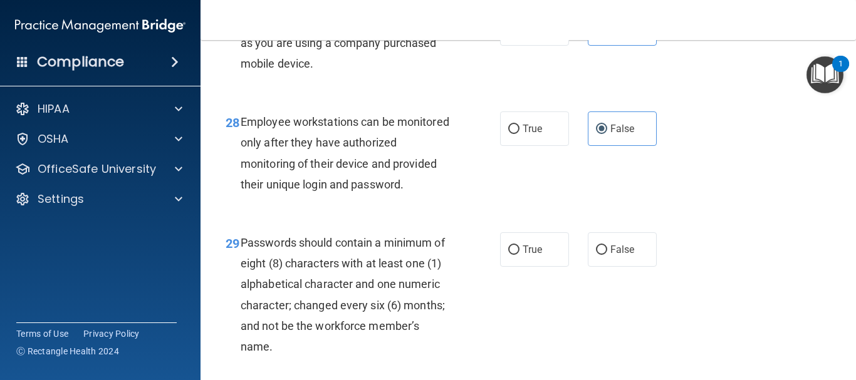
scroll to position [3608, 0]
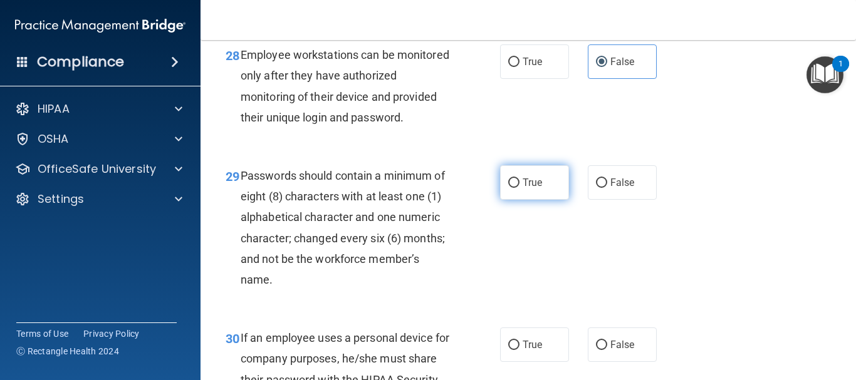
click at [544, 200] on label "True" at bounding box center [534, 182] width 69 height 34
click at [519, 188] on input "True" at bounding box center [513, 183] width 11 height 9
radio input "true"
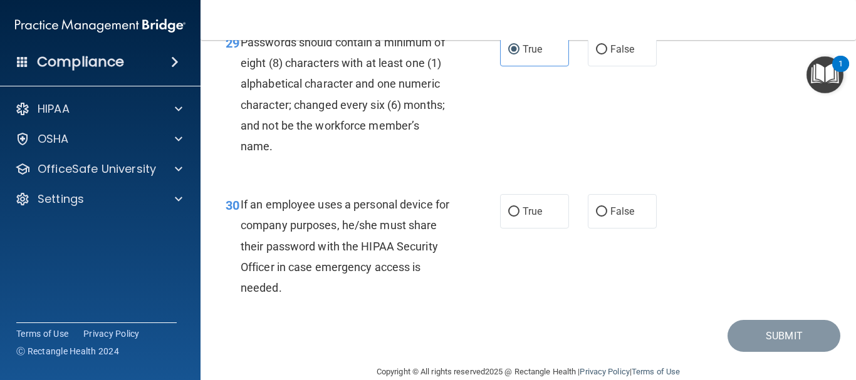
scroll to position [3804, 0]
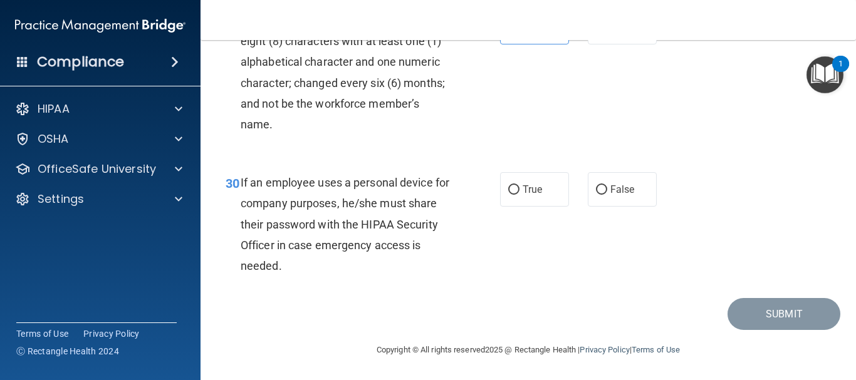
click at [651, 196] on div "True False" at bounding box center [582, 189] width 165 height 34
click at [636, 195] on label "False" at bounding box center [621, 189] width 69 height 34
click at [607, 195] on input "False" at bounding box center [601, 189] width 11 height 9
radio input "true"
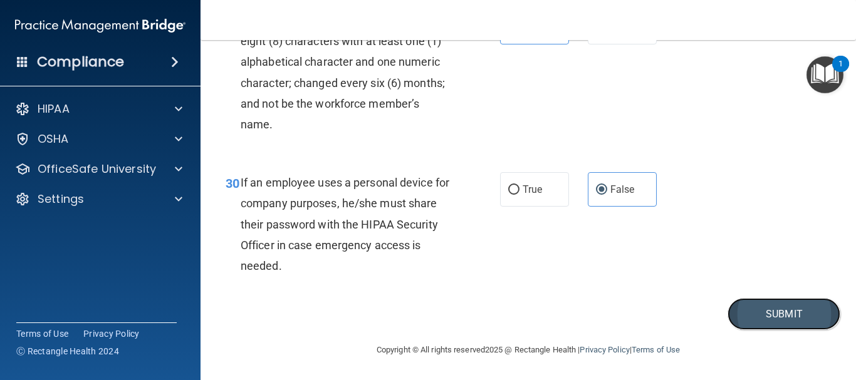
click at [740, 309] on button "Submit" at bounding box center [783, 314] width 113 height 32
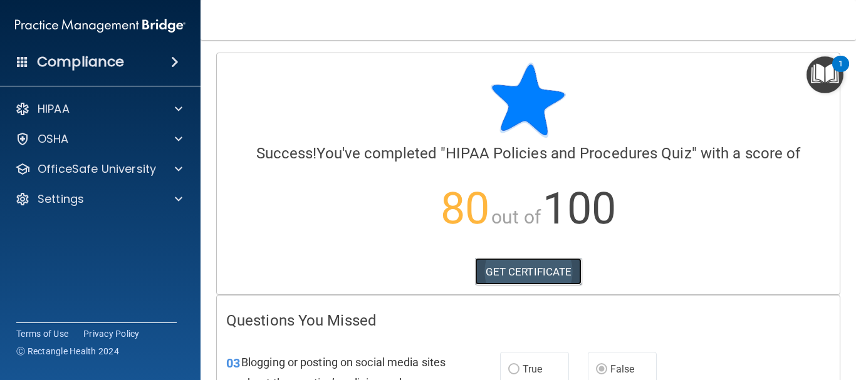
click at [542, 274] on link "GET CERTIFICATE" at bounding box center [528, 272] width 107 height 28
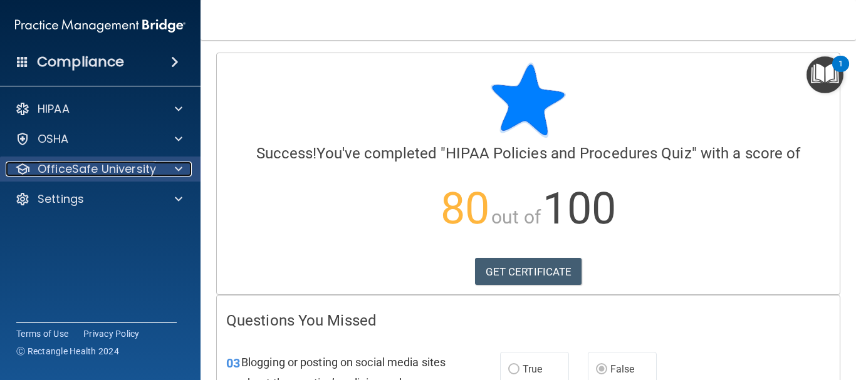
click at [136, 172] on p "OfficeSafe University" at bounding box center [97, 169] width 118 height 15
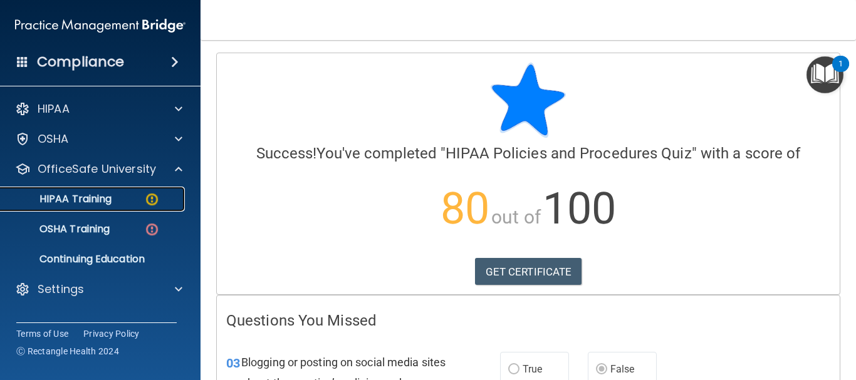
click at [125, 193] on div "HIPAA Training" at bounding box center [93, 199] width 171 height 13
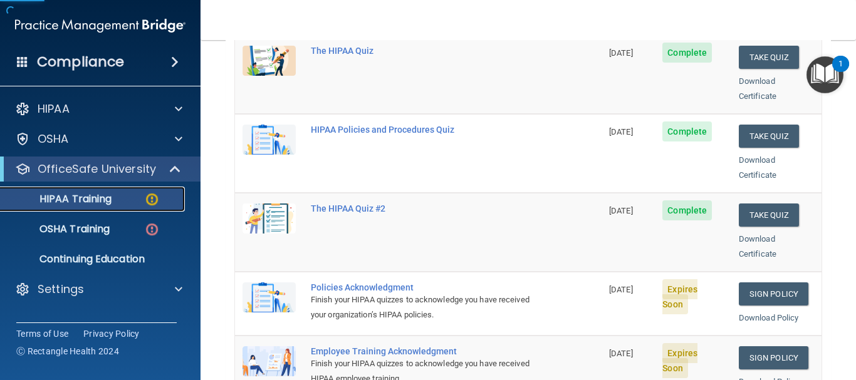
scroll to position [267, 0]
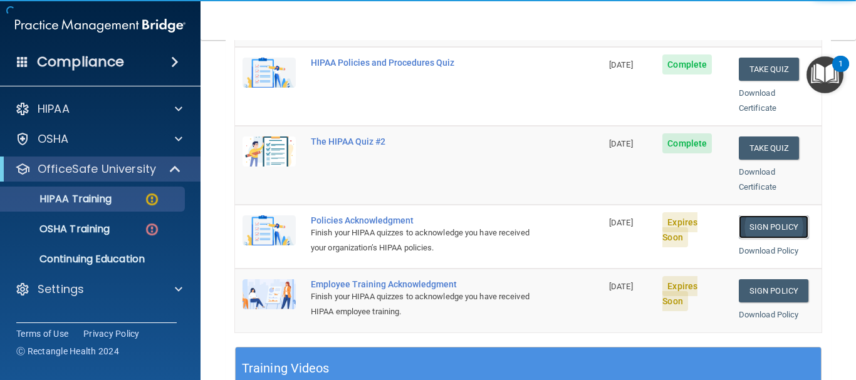
click at [770, 215] on link "Sign Policy" at bounding box center [773, 226] width 70 height 23
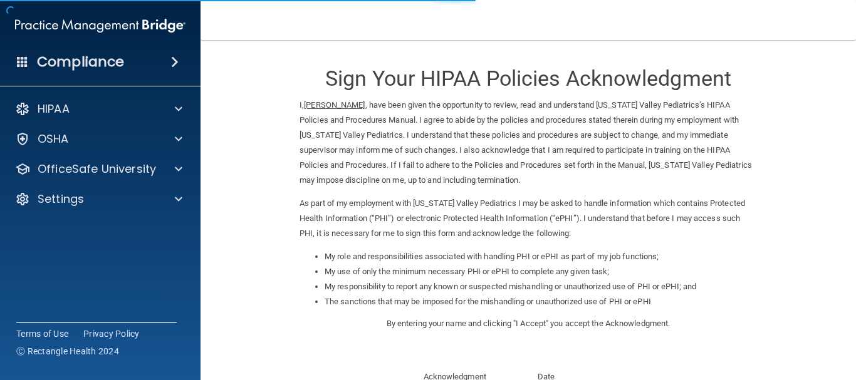
scroll to position [194, 0]
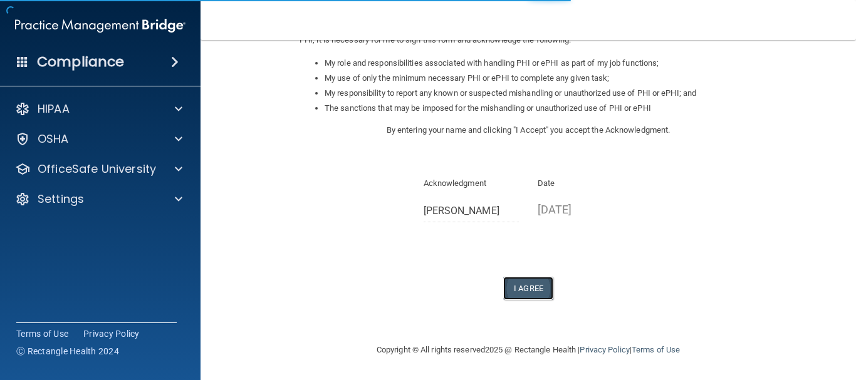
click at [532, 289] on button "I Agree" at bounding box center [528, 288] width 50 height 23
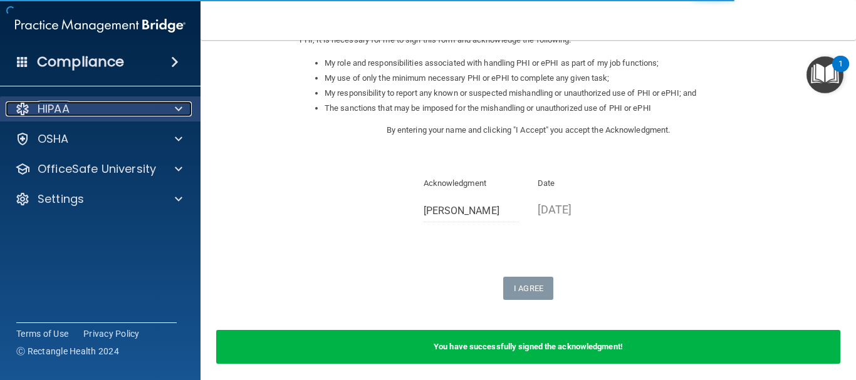
click at [148, 115] on div "HIPAA" at bounding box center [83, 108] width 155 height 15
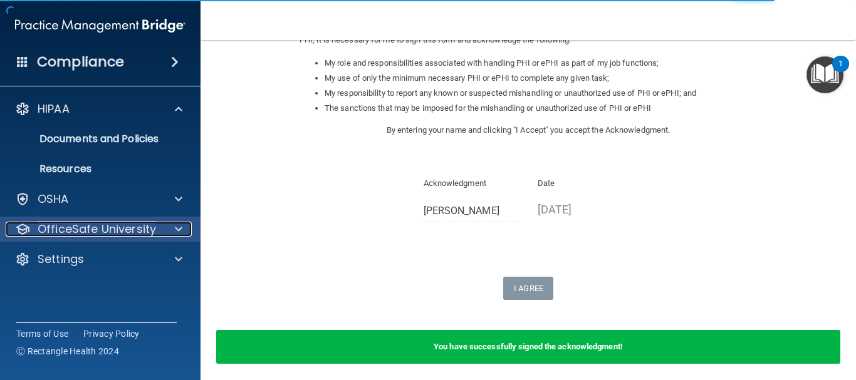
click at [152, 227] on p "OfficeSafe University" at bounding box center [97, 229] width 118 height 15
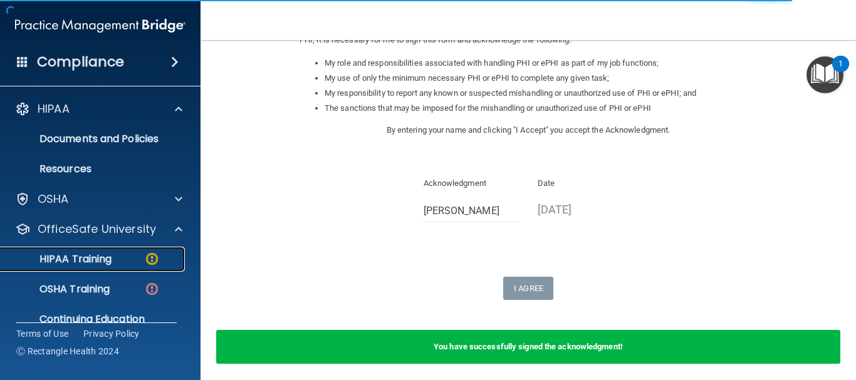
click at [138, 262] on div "HIPAA Training" at bounding box center [93, 259] width 171 height 13
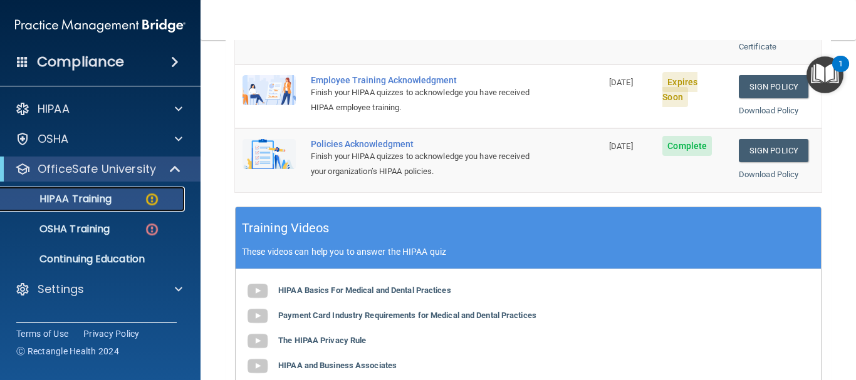
scroll to position [341, 0]
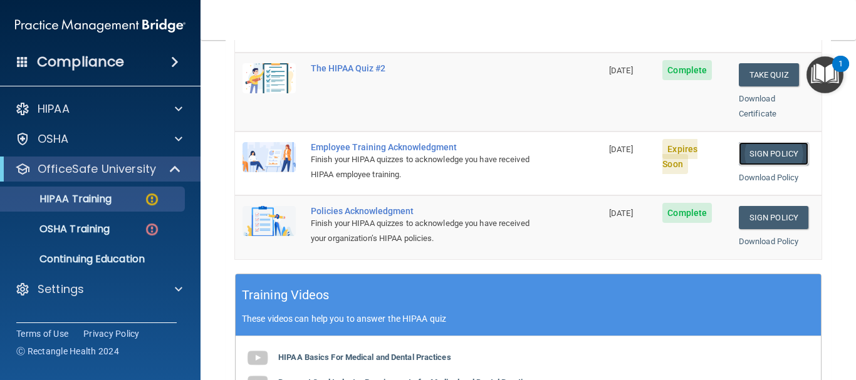
click at [739, 142] on link "Sign Policy" at bounding box center [773, 153] width 70 height 23
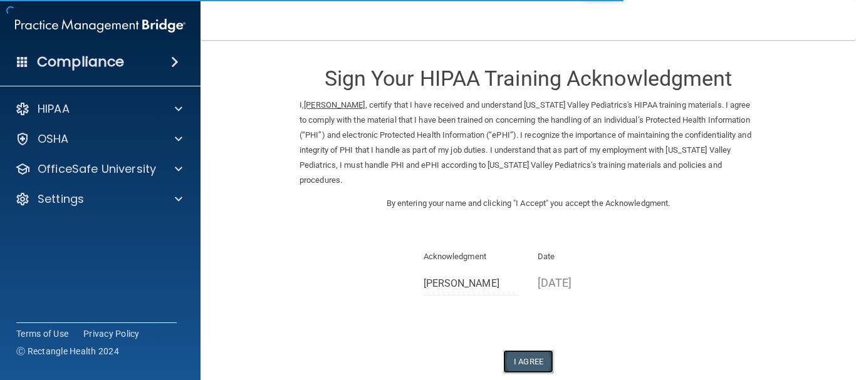
click at [525, 363] on button "I Agree" at bounding box center [528, 361] width 50 height 23
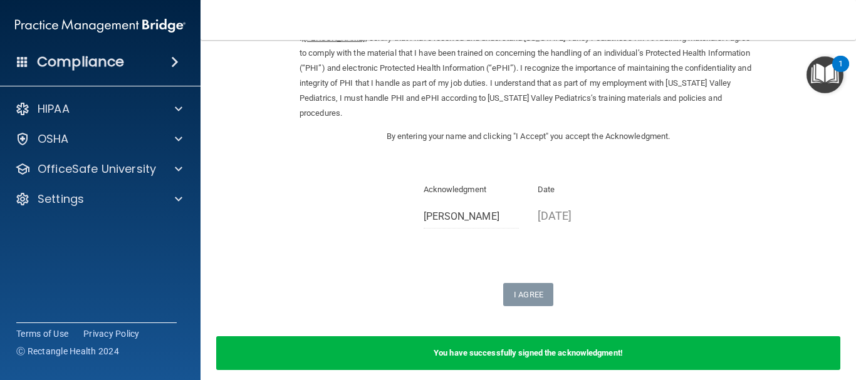
scroll to position [122, 0]
